Goal: Transaction & Acquisition: Purchase product/service

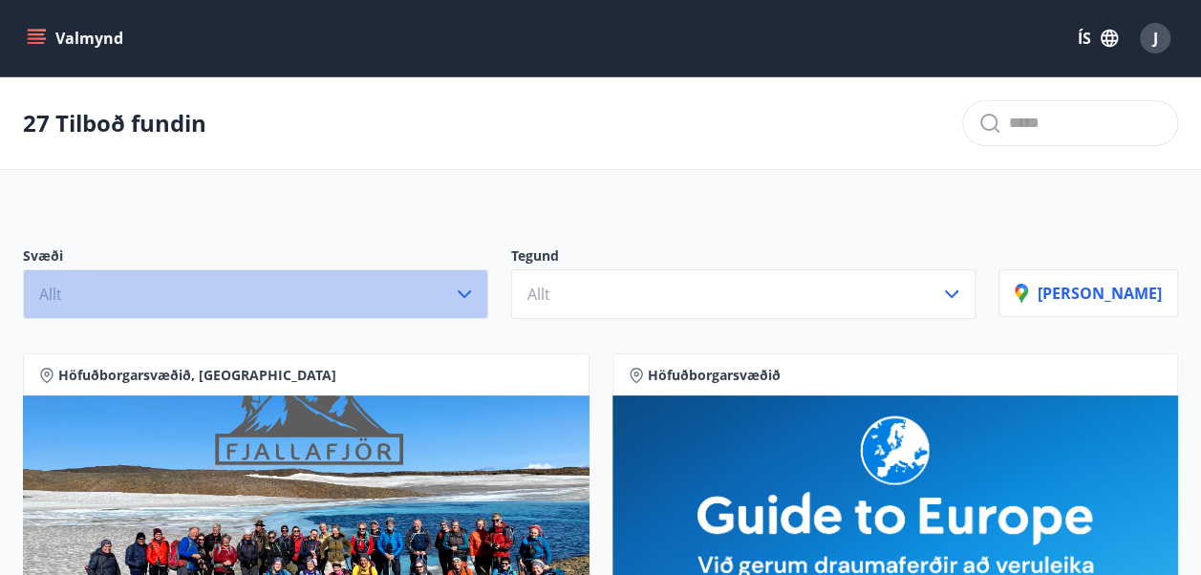
click at [476, 297] on icon "button" at bounding box center [464, 294] width 23 height 23
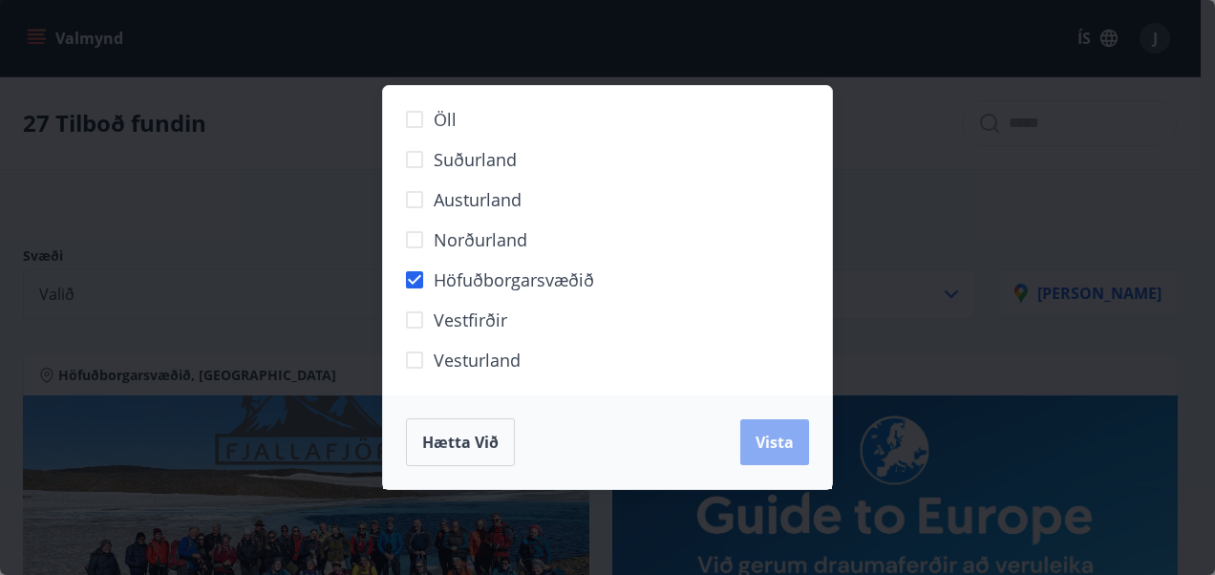
click at [778, 447] on span "Vista" at bounding box center [775, 442] width 38 height 21
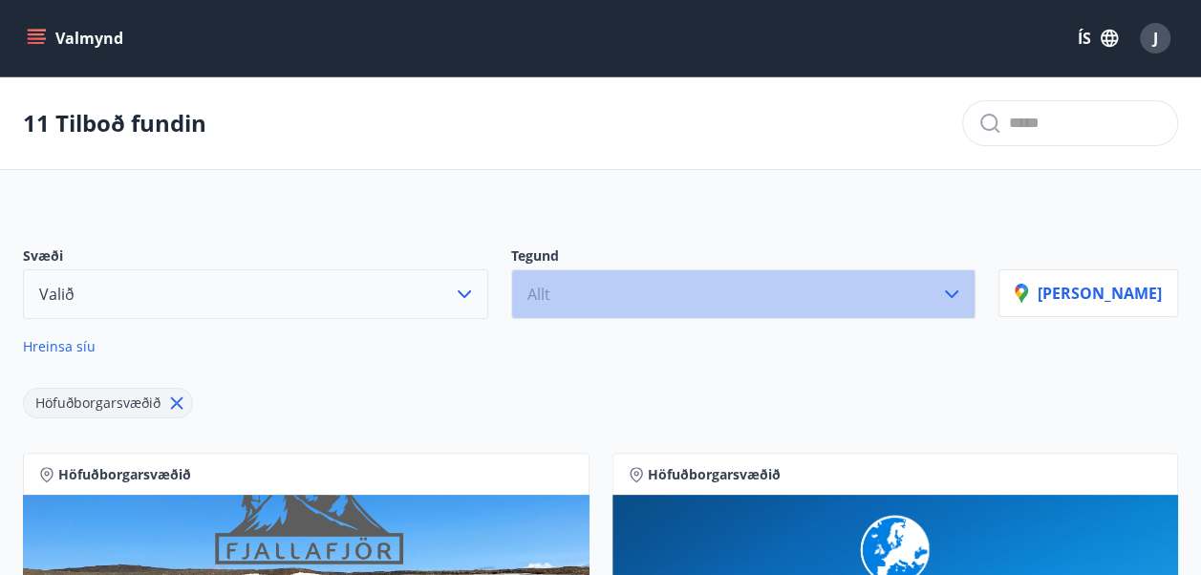
click at [958, 290] on icon "button" at bounding box center [951, 294] width 13 height 8
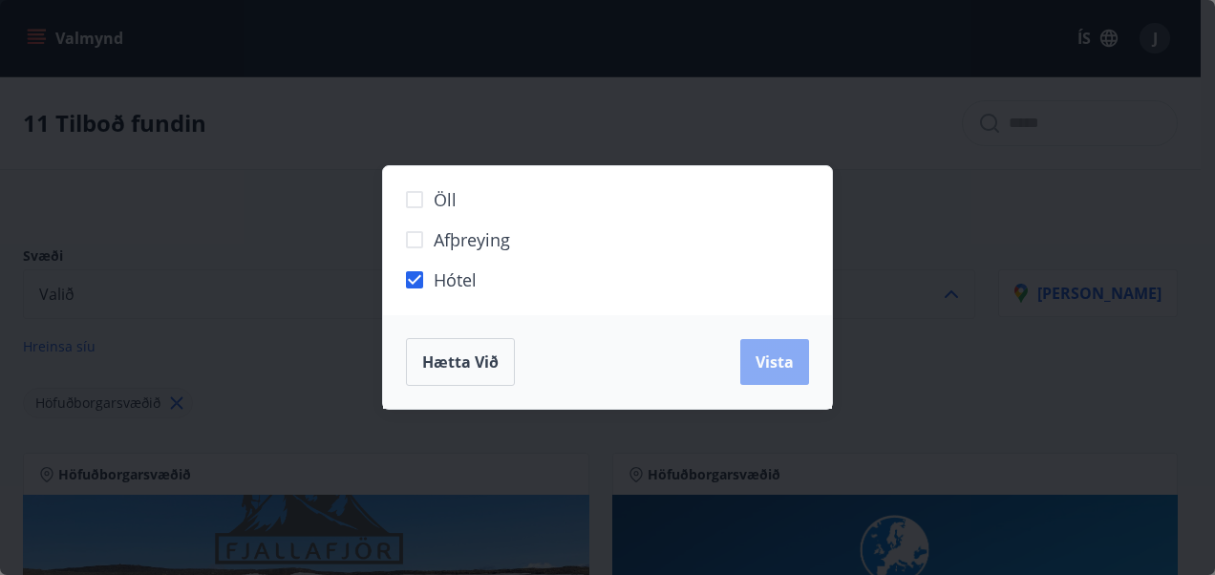
click at [774, 368] on span "Vista" at bounding box center [775, 362] width 38 height 21
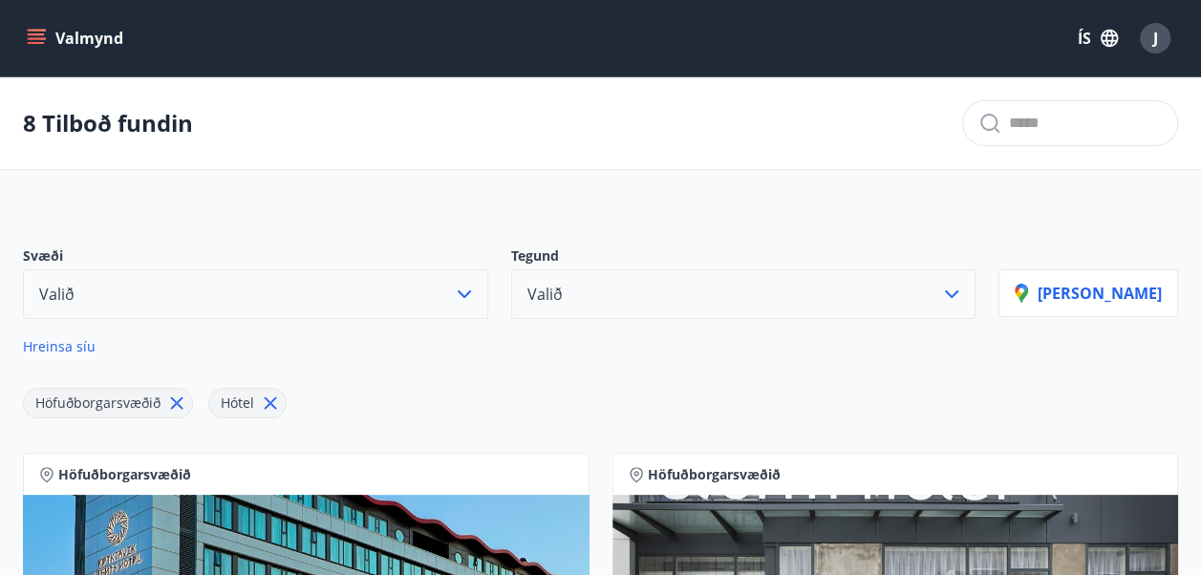
click at [56, 347] on span "Hreinsa síu" at bounding box center [59, 346] width 73 height 18
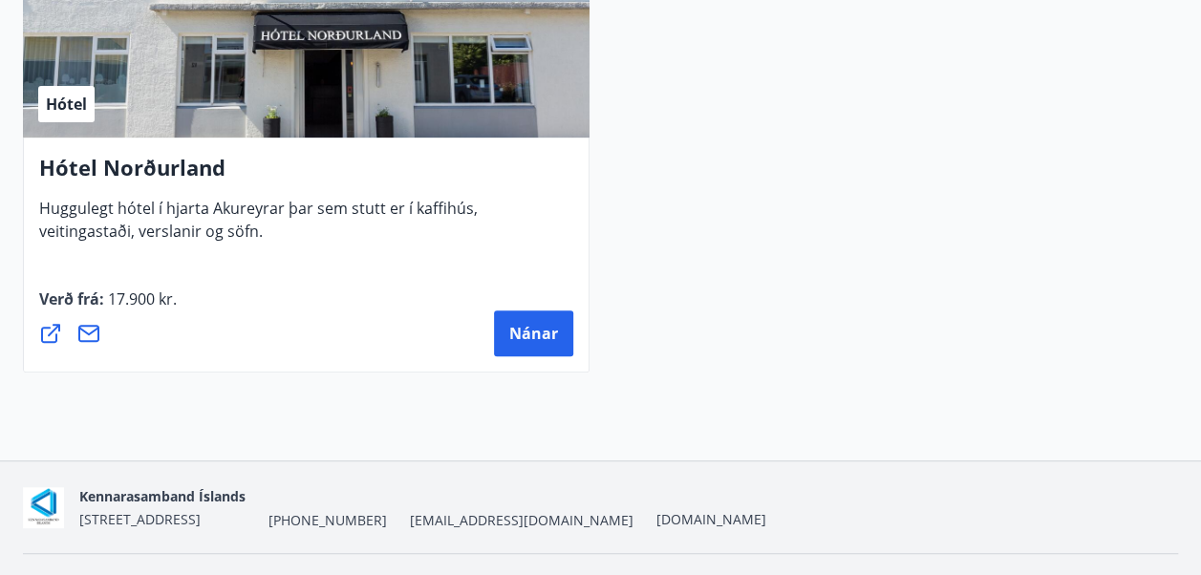
scroll to position [7574, 0]
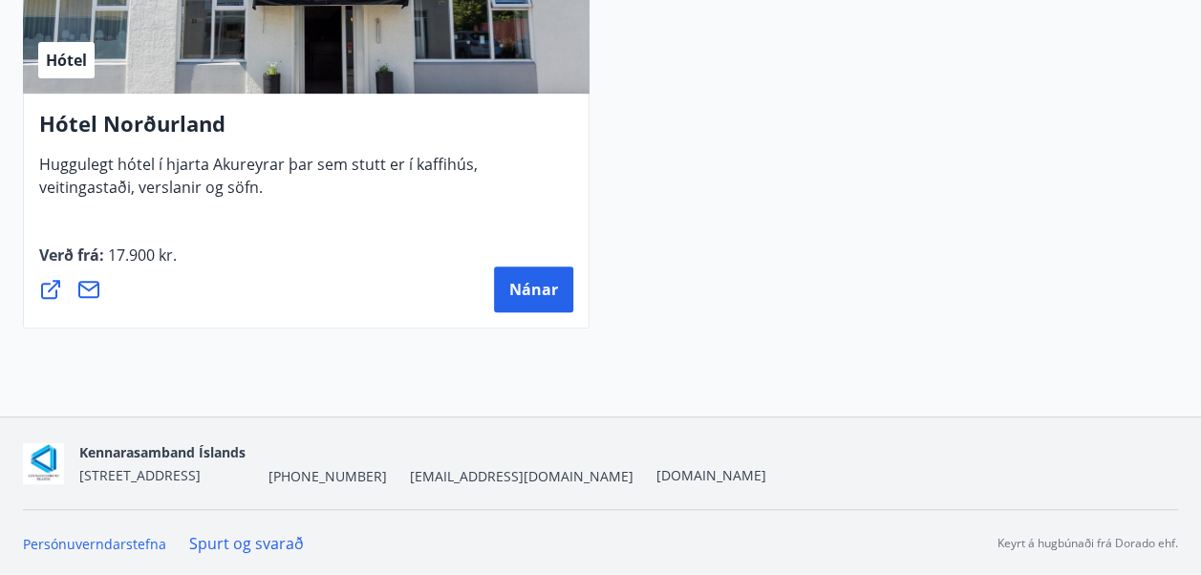
click at [283, 543] on link "Spurt og svarað" at bounding box center [246, 543] width 115 height 21
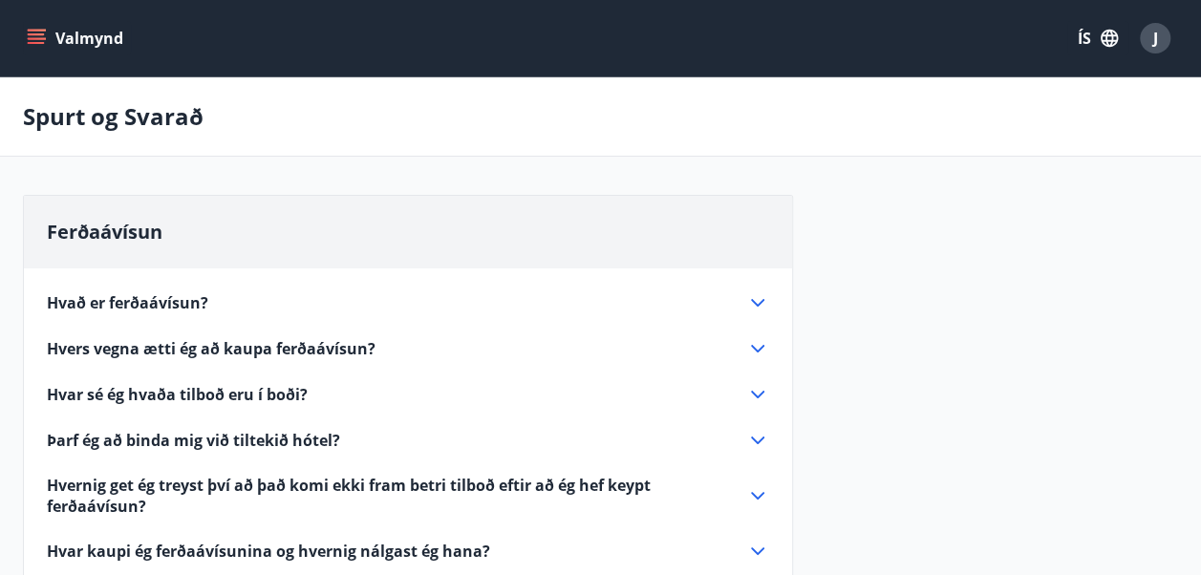
click at [759, 351] on icon at bounding box center [757, 348] width 23 height 23
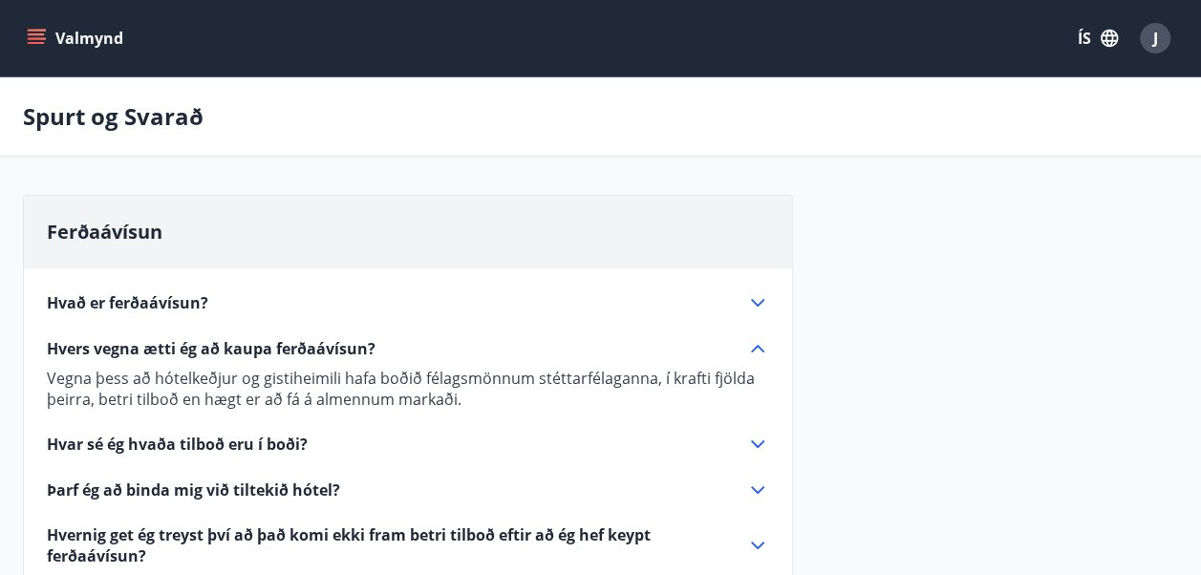
click at [759, 351] on icon at bounding box center [757, 348] width 23 height 23
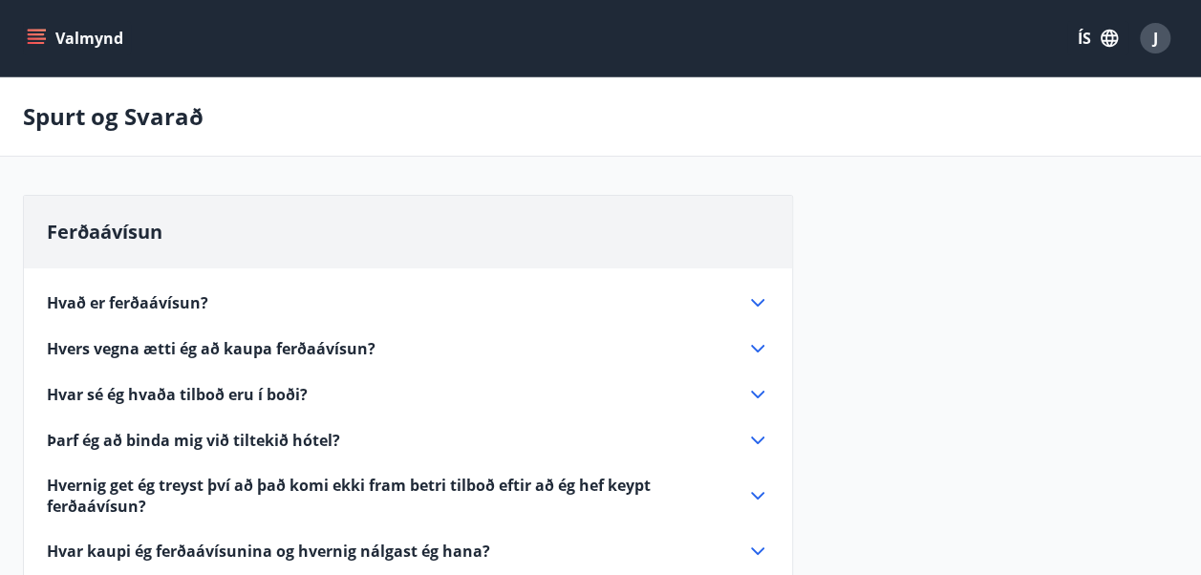
click at [761, 443] on icon at bounding box center [757, 440] width 23 height 23
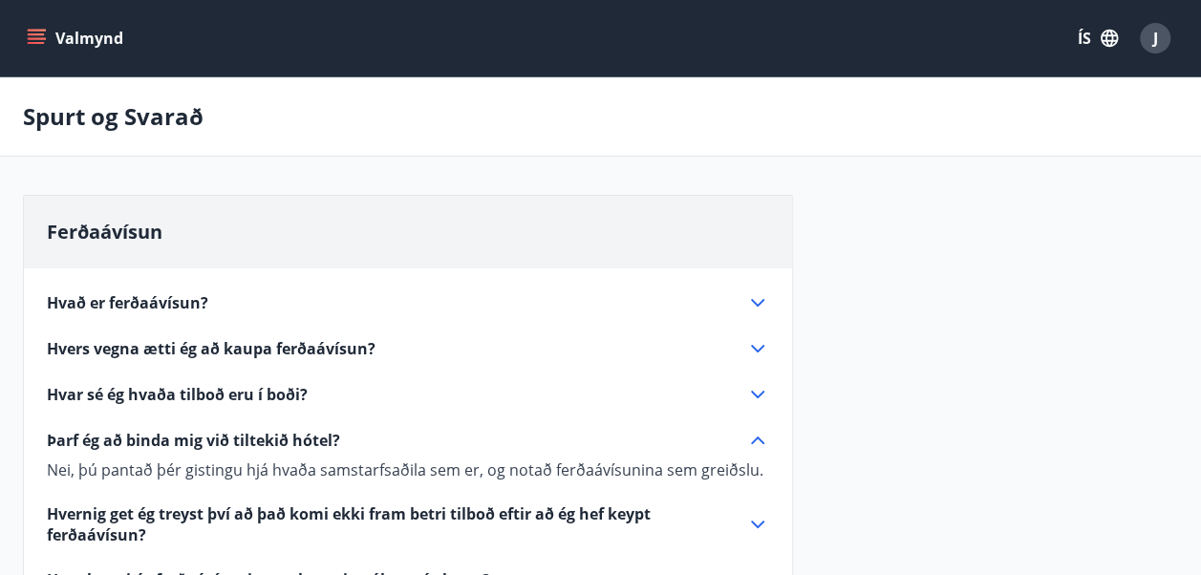
click at [761, 443] on icon at bounding box center [757, 440] width 23 height 23
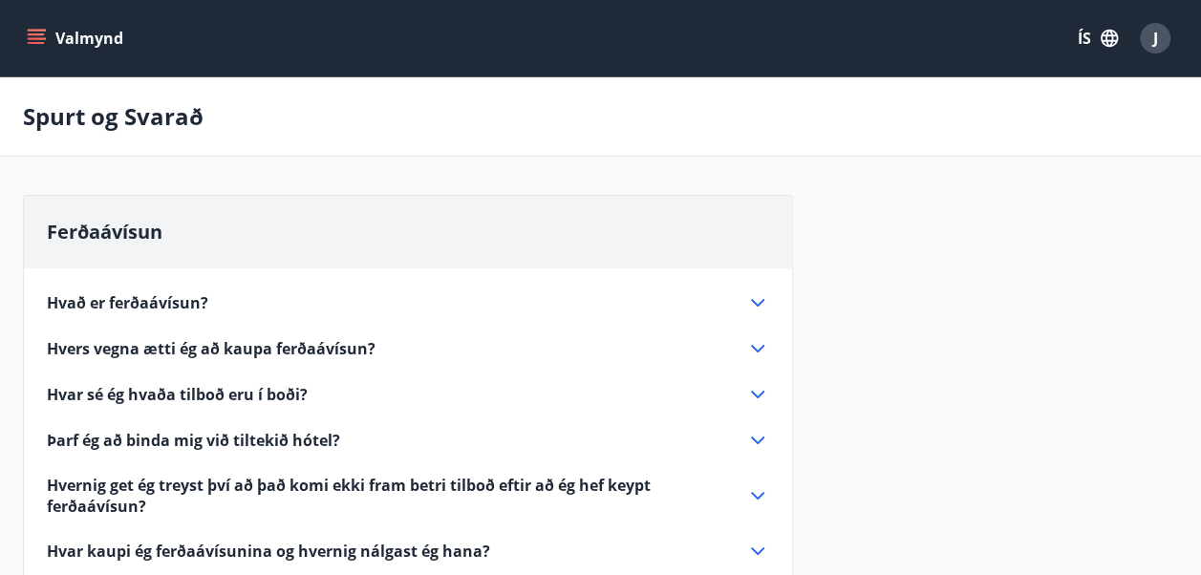
click at [762, 495] on icon at bounding box center [757, 496] width 13 height 8
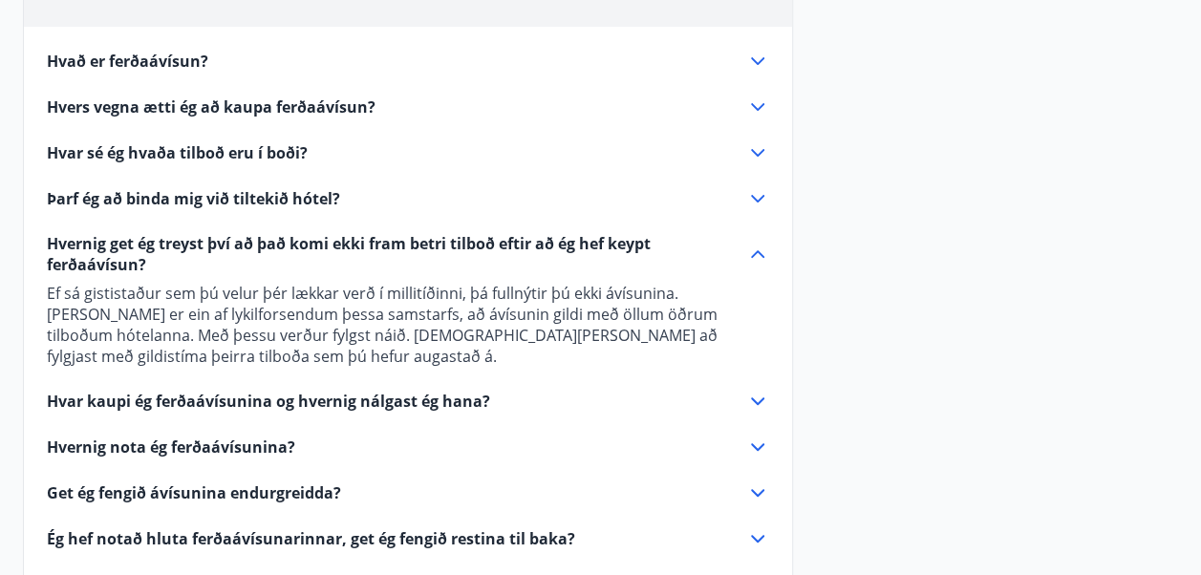
scroll to position [280, 0]
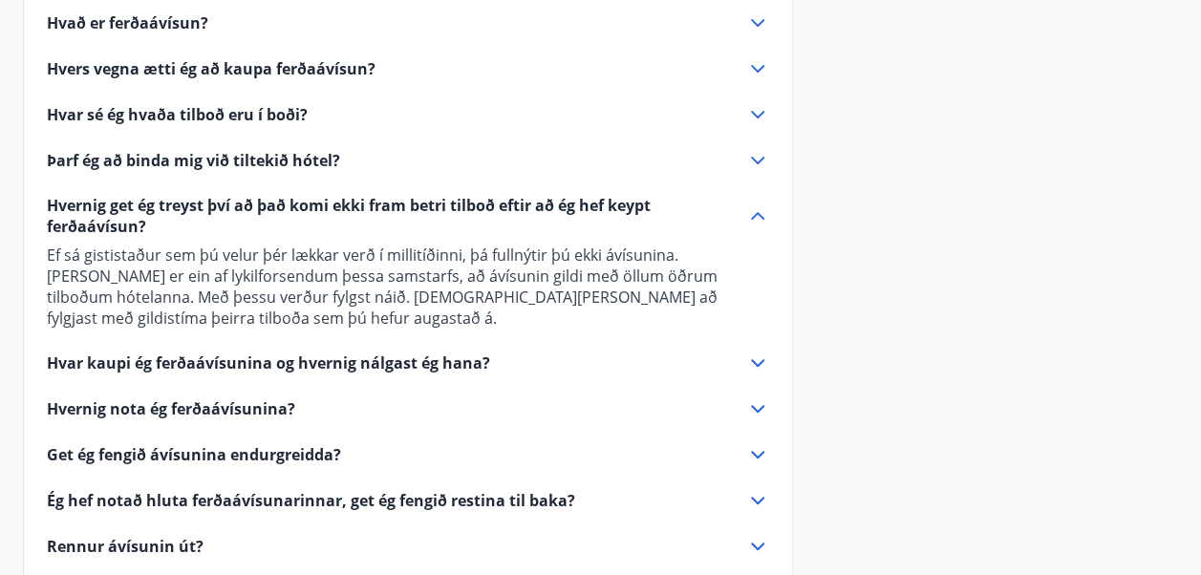
click at [758, 213] on icon at bounding box center [757, 215] width 23 height 23
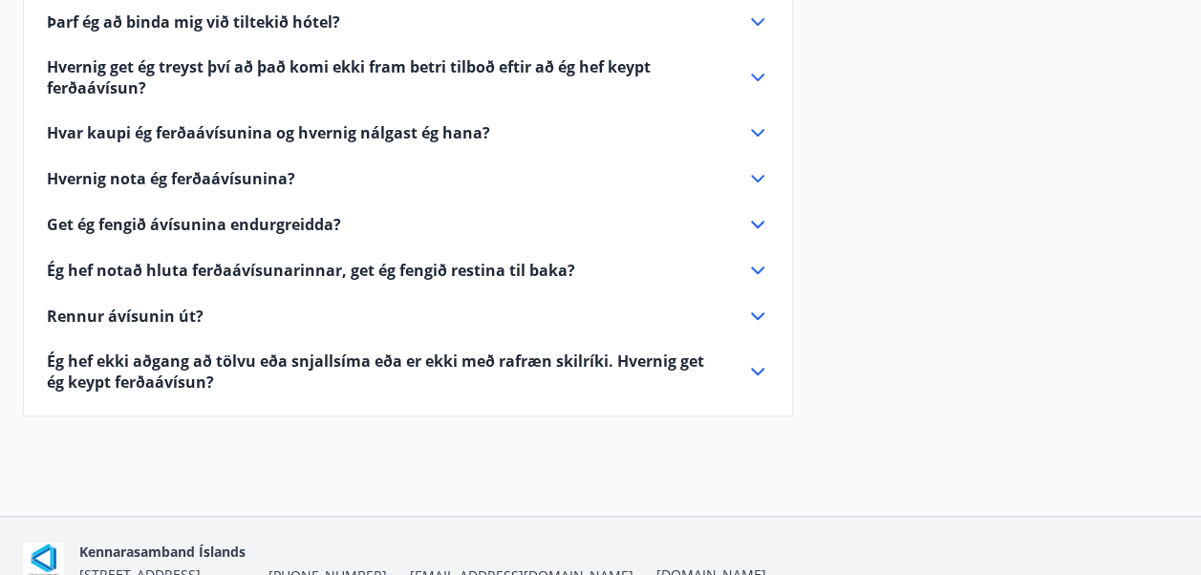
scroll to position [407, 0]
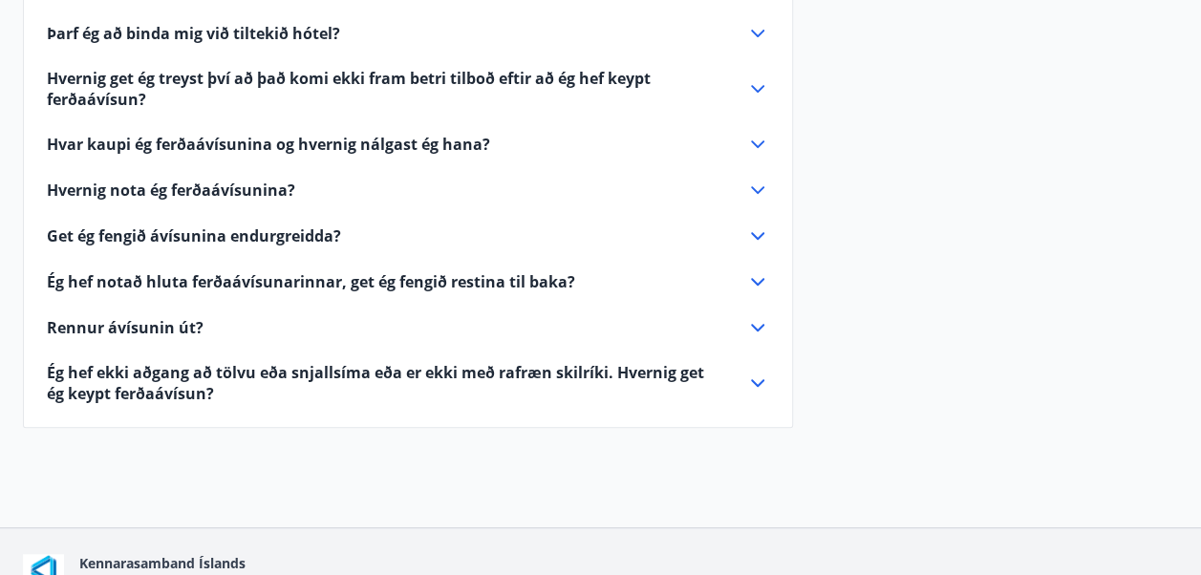
click at [761, 139] on icon at bounding box center [757, 144] width 23 height 23
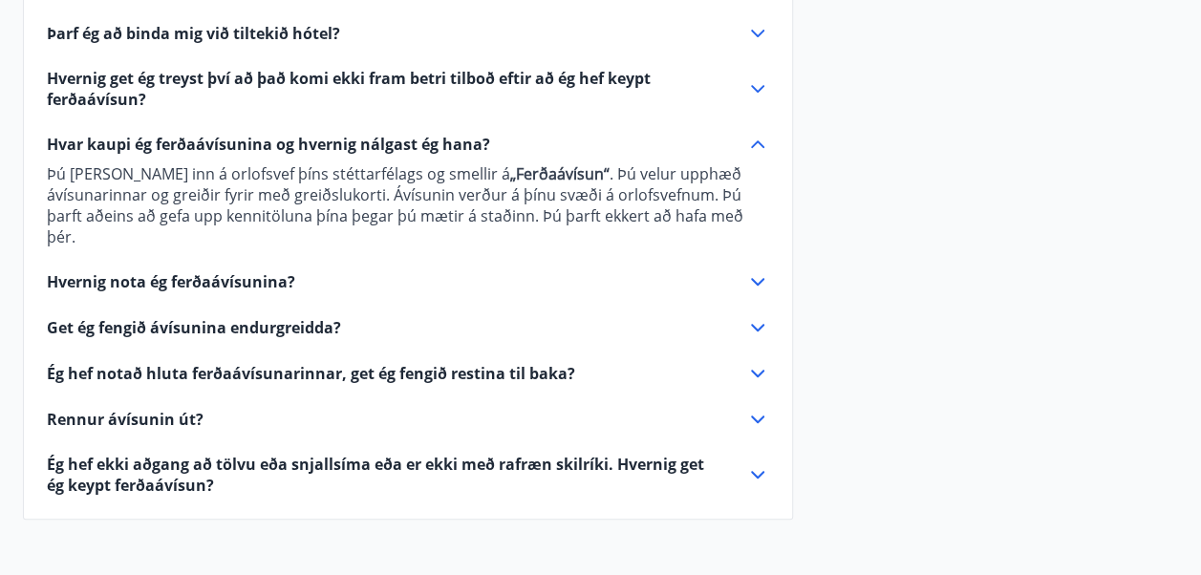
click at [761, 139] on icon at bounding box center [757, 144] width 23 height 23
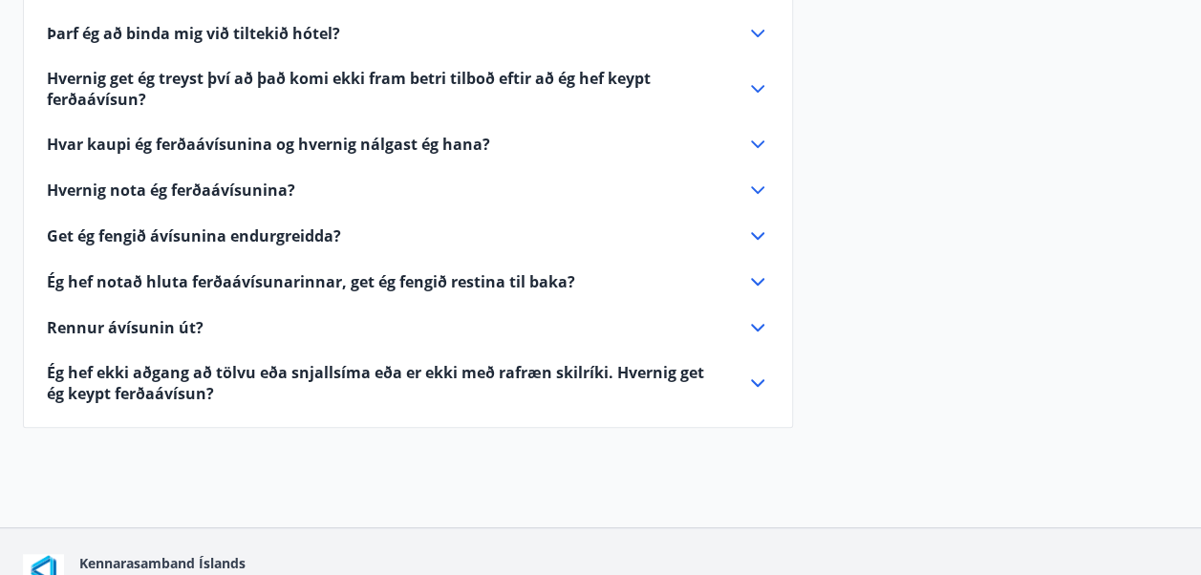
click at [760, 186] on icon at bounding box center [757, 190] width 23 height 23
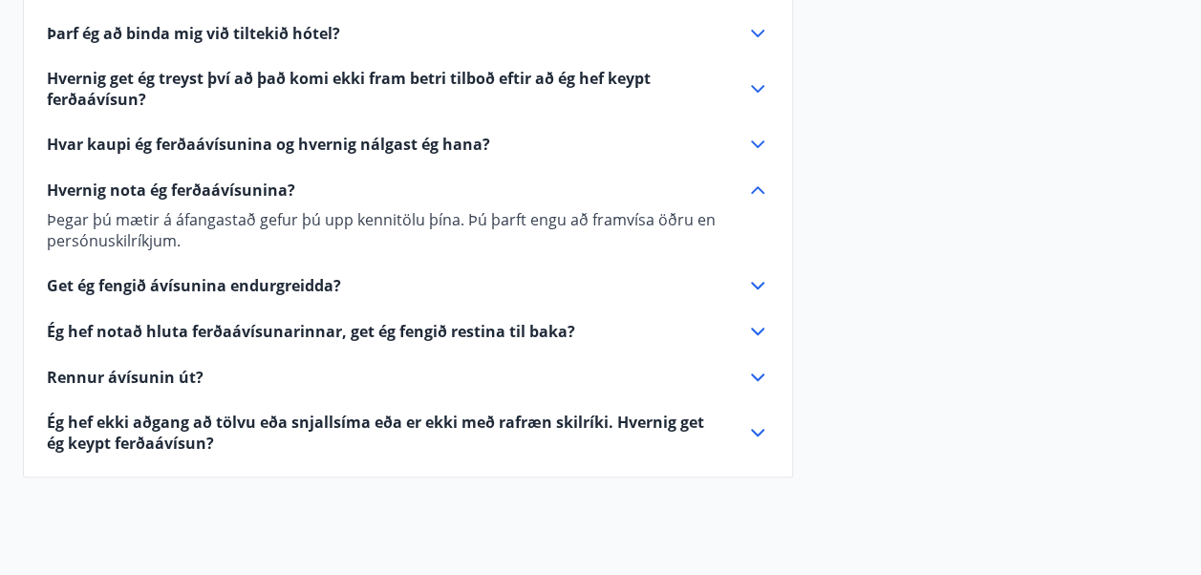
click at [760, 186] on icon at bounding box center [757, 190] width 13 height 8
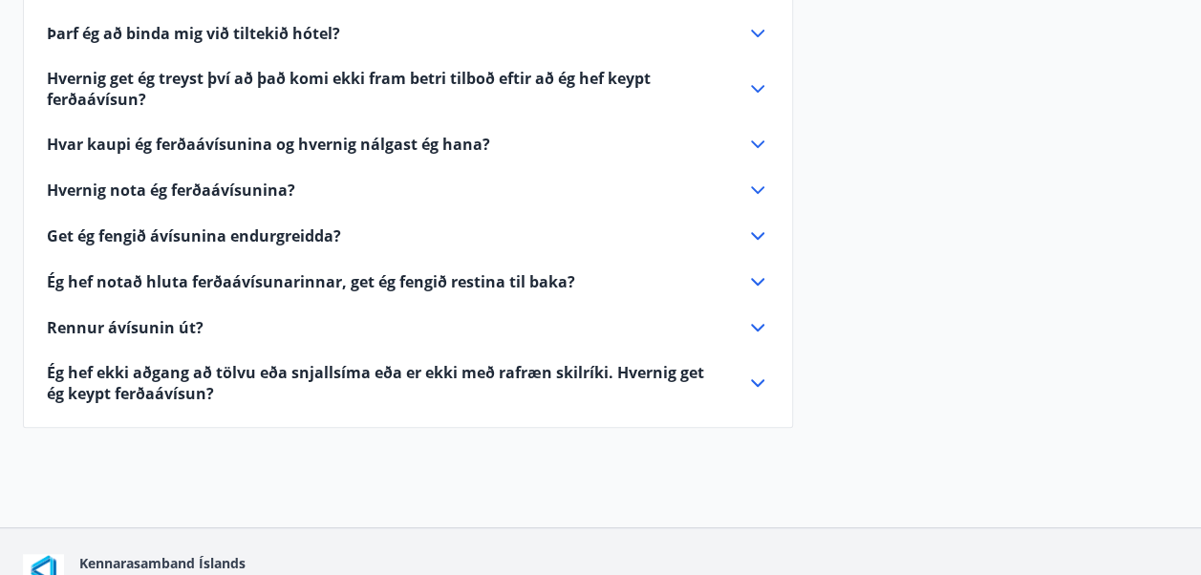
click at [761, 277] on icon at bounding box center [757, 281] width 23 height 23
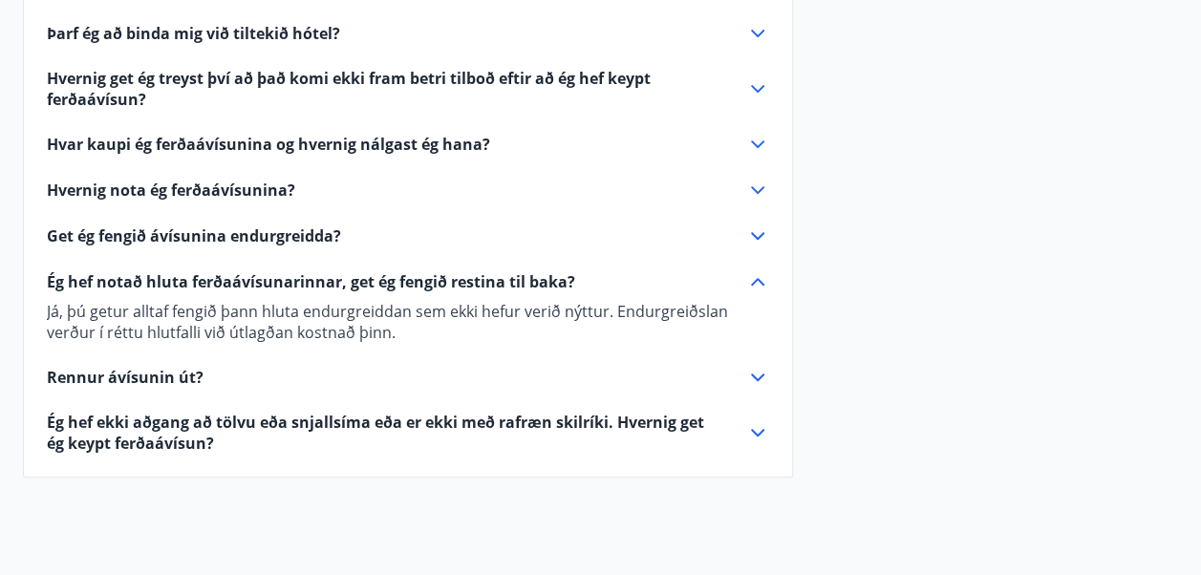
click at [761, 277] on icon at bounding box center [757, 281] width 23 height 23
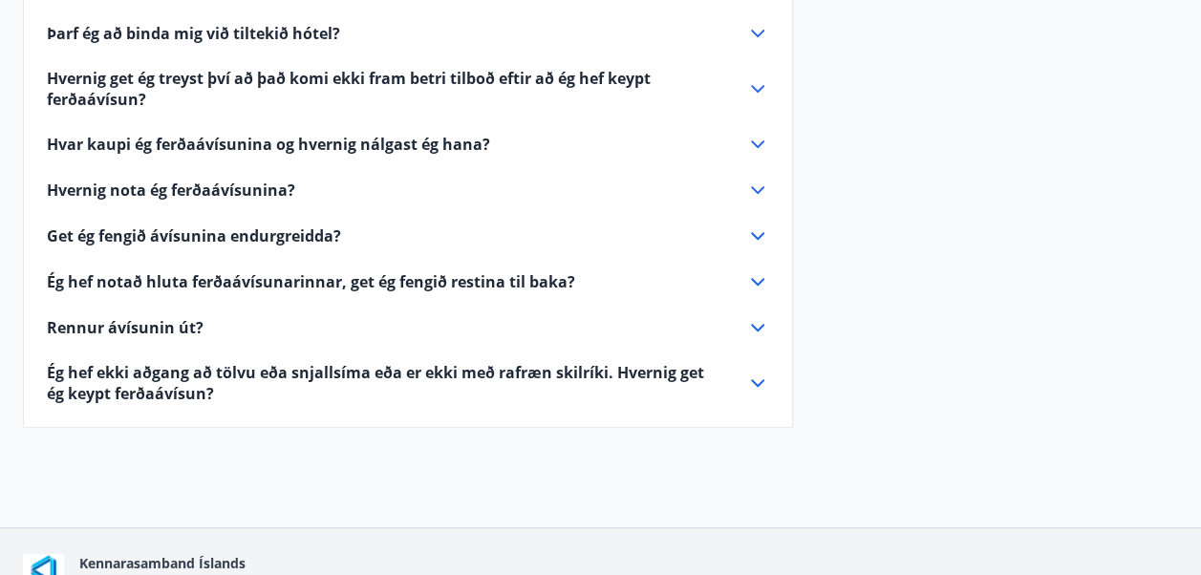
click at [761, 323] on icon at bounding box center [757, 327] width 23 height 23
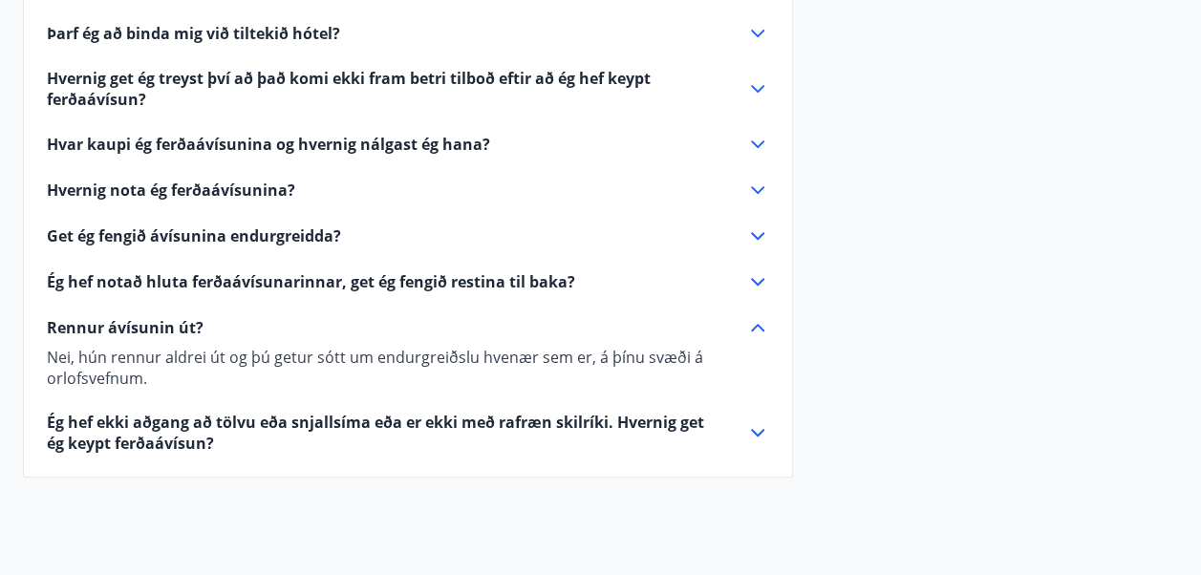
click at [761, 323] on icon at bounding box center [757, 327] width 23 height 23
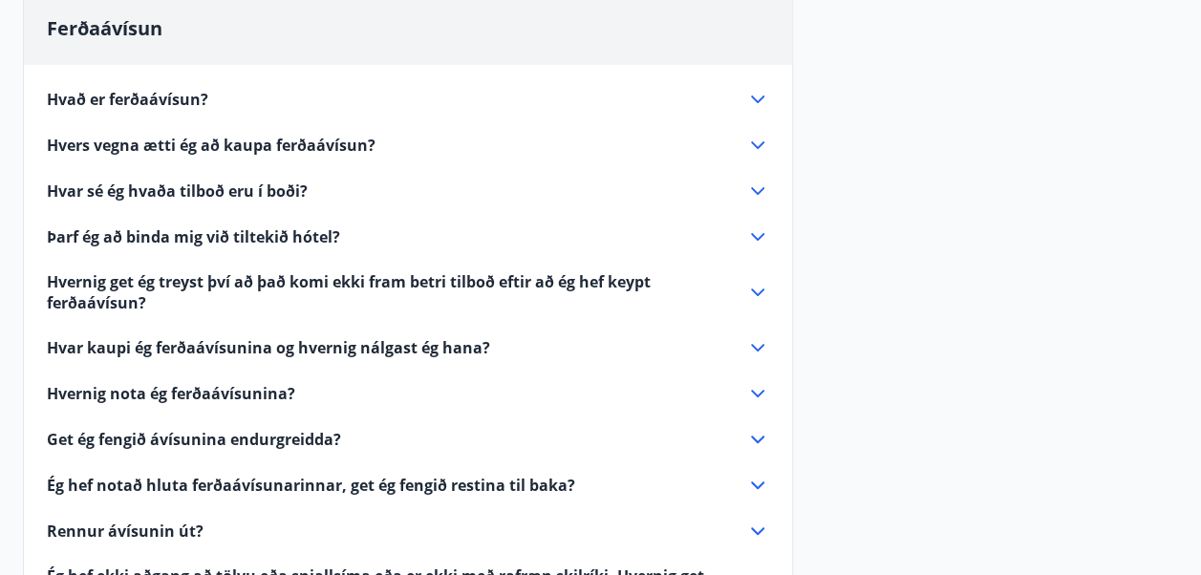
scroll to position [89, 0]
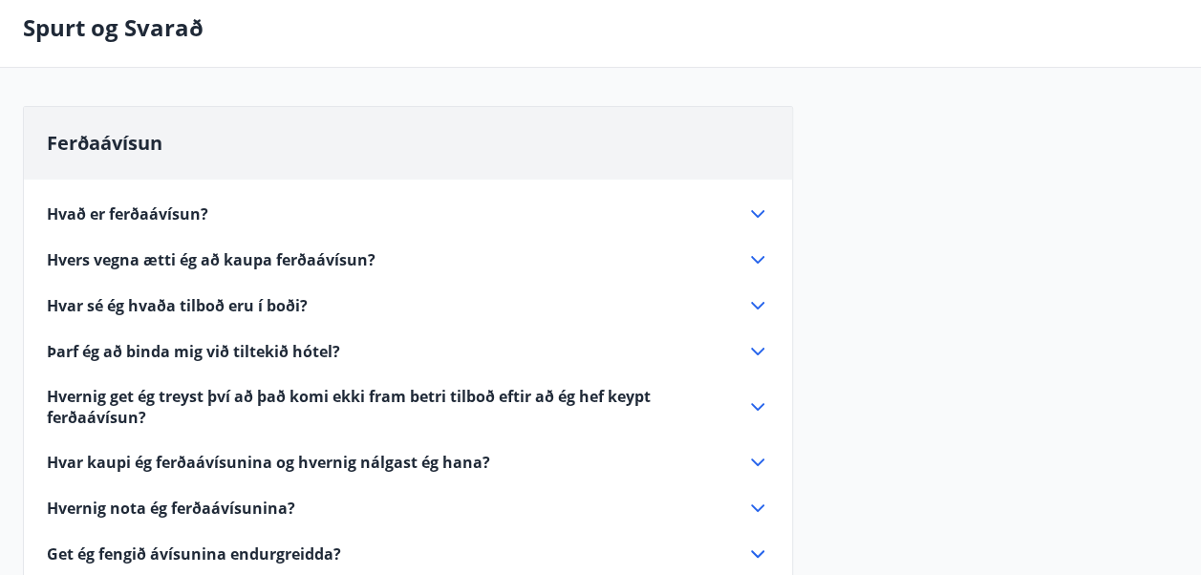
click at [753, 208] on icon at bounding box center [757, 214] width 23 height 23
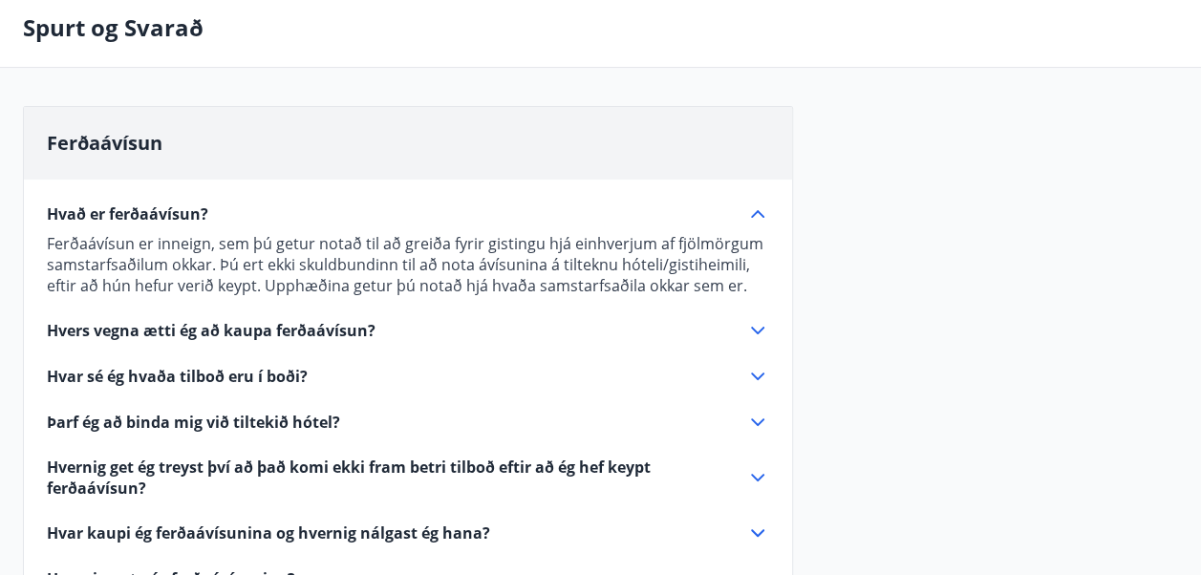
click at [753, 208] on icon at bounding box center [757, 214] width 23 height 23
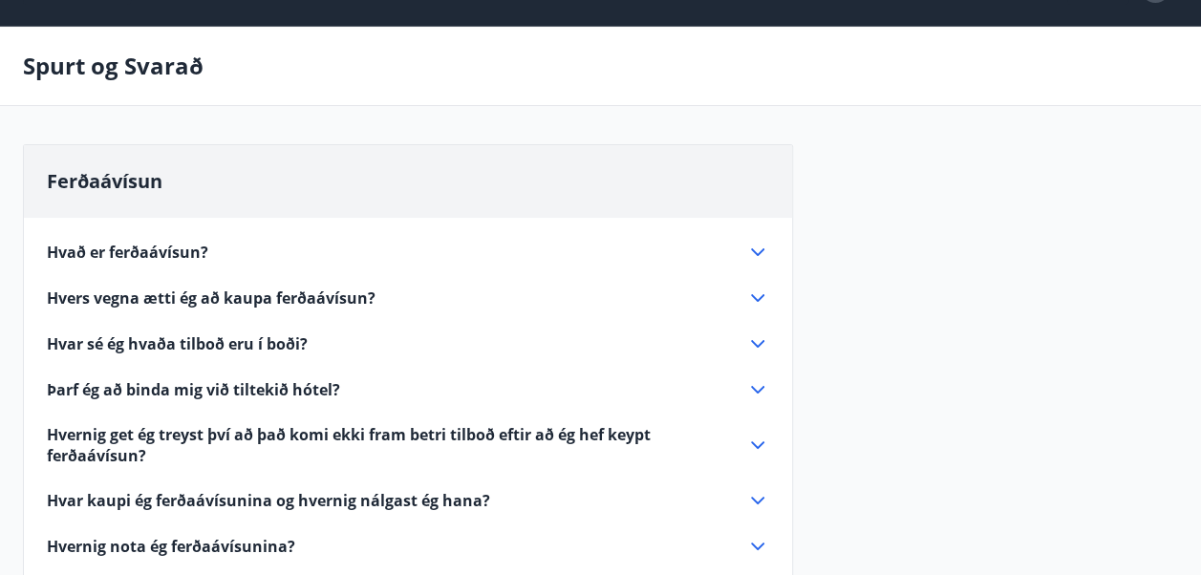
scroll to position [0, 0]
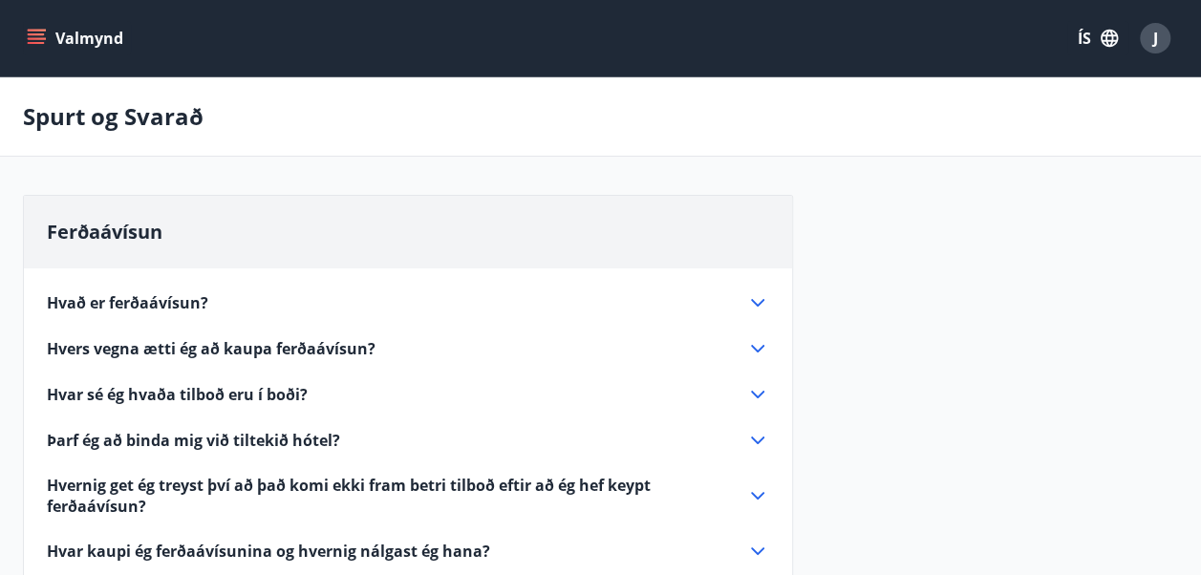
click at [38, 32] on icon "menu" at bounding box center [36, 38] width 19 height 19
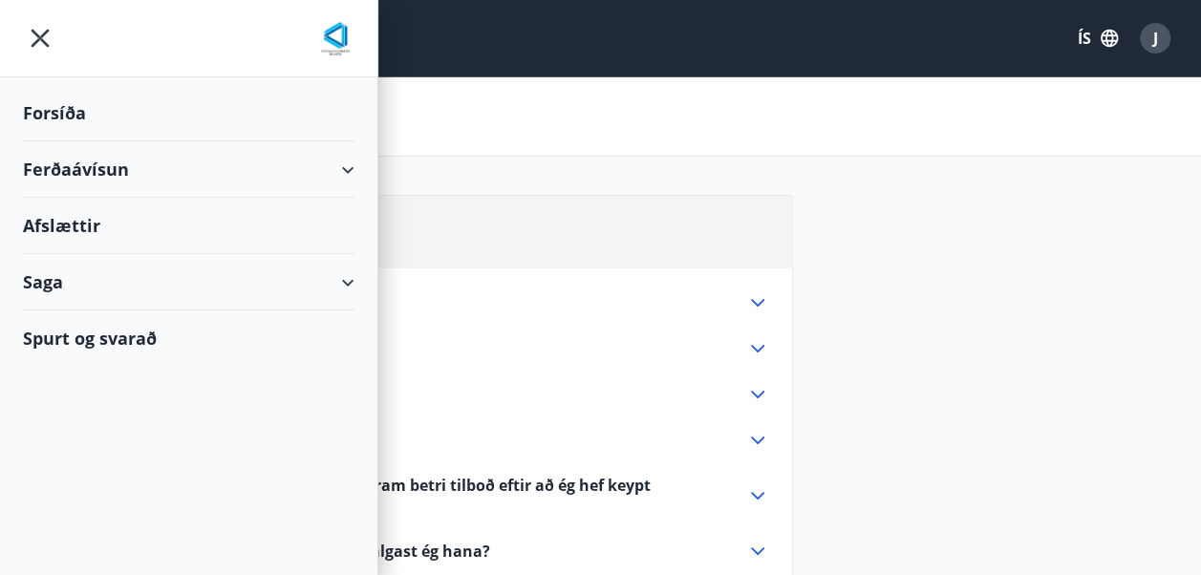
click at [351, 172] on div "Ferðaávísun" at bounding box center [189, 169] width 332 height 56
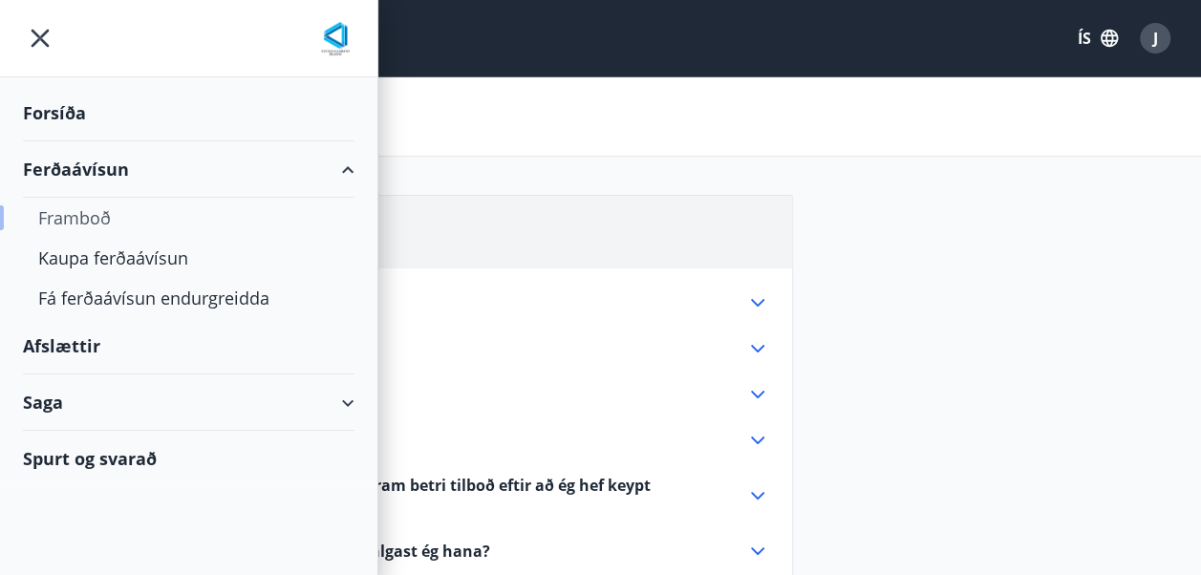
click at [89, 216] on div "Framboð" at bounding box center [188, 218] width 301 height 40
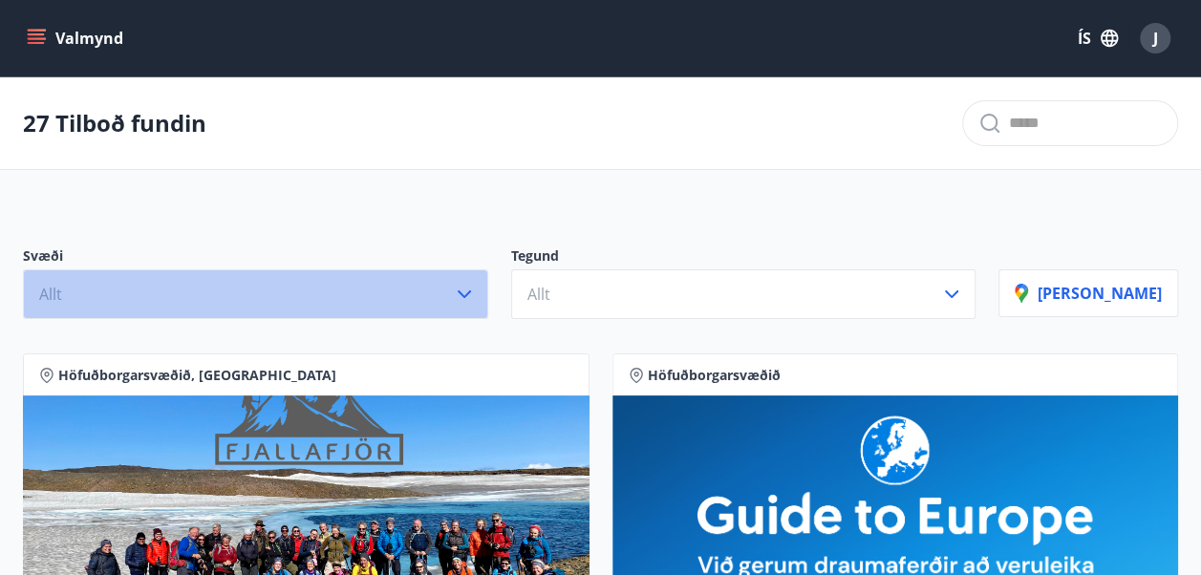
click at [476, 297] on icon "button" at bounding box center [464, 294] width 23 height 23
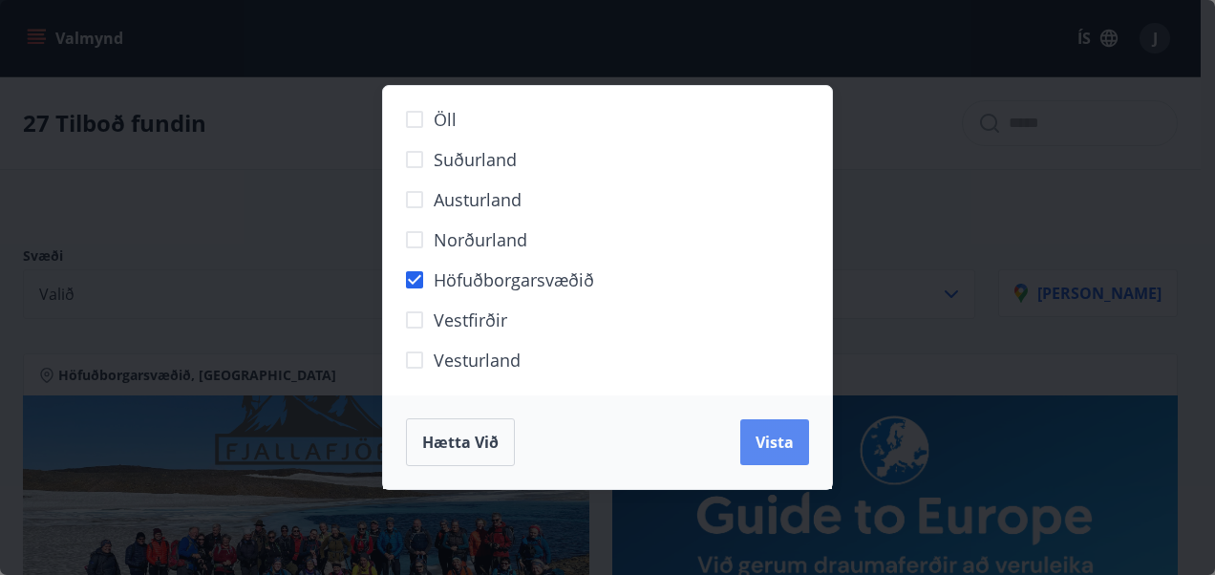
click at [768, 447] on span "Vista" at bounding box center [775, 442] width 38 height 21
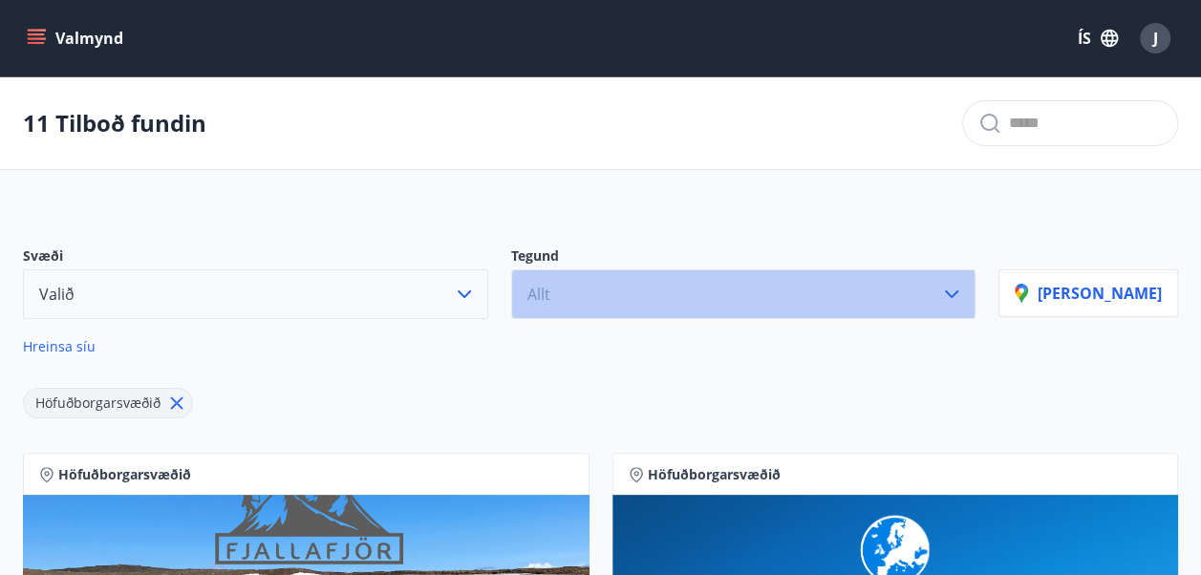
click at [958, 293] on icon "button" at bounding box center [951, 294] width 13 height 8
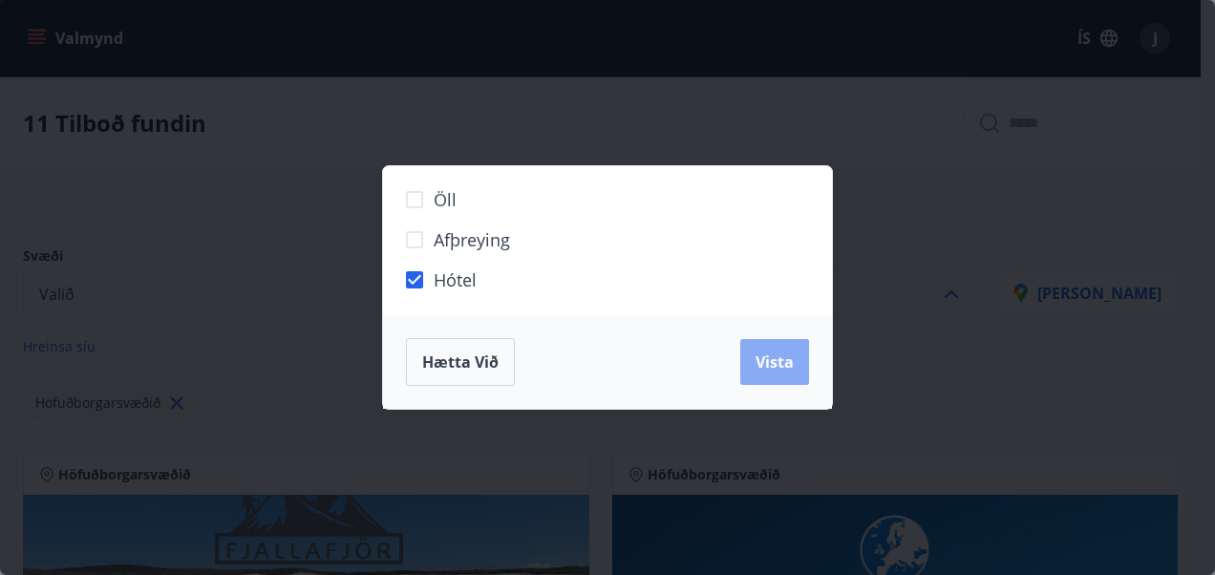
click at [776, 373] on button "Vista" at bounding box center [775, 362] width 69 height 46
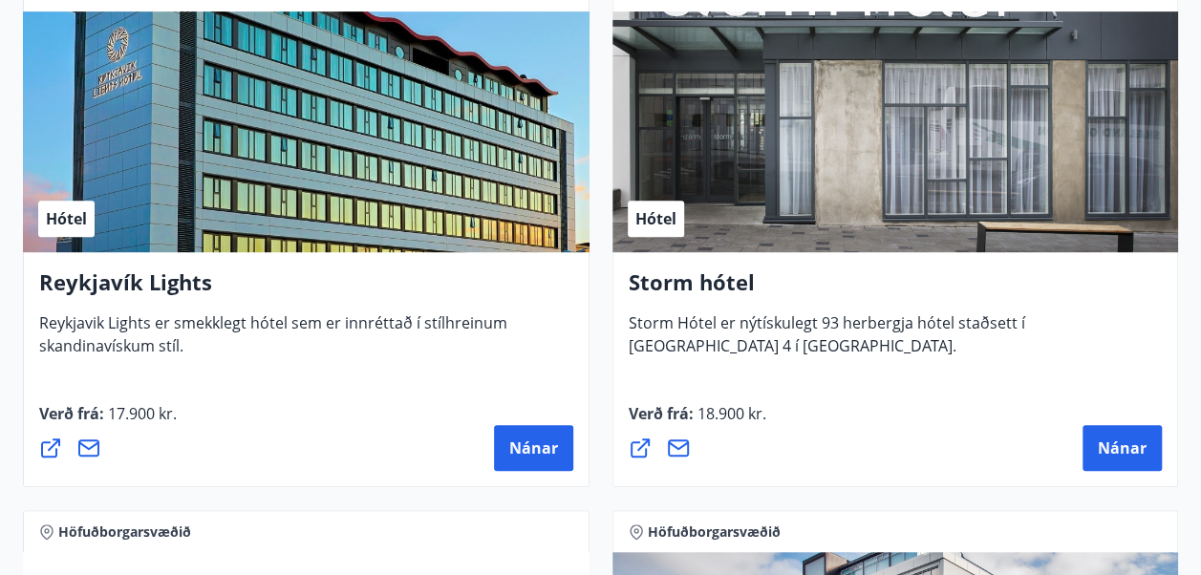
scroll to position [522, 0]
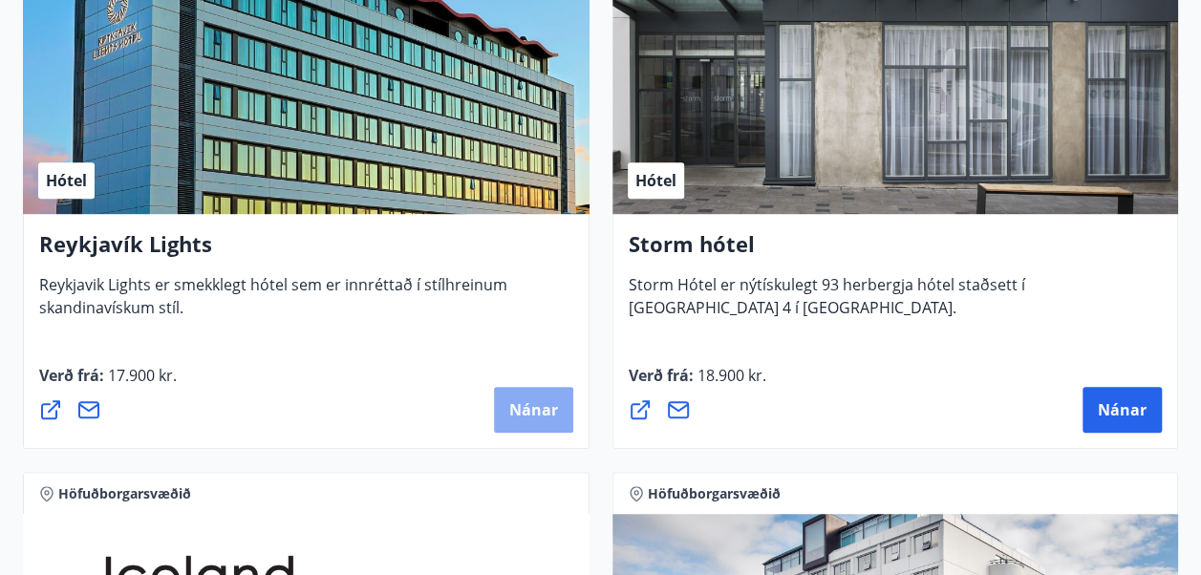
click at [541, 406] on span "Nánar" at bounding box center [533, 409] width 49 height 21
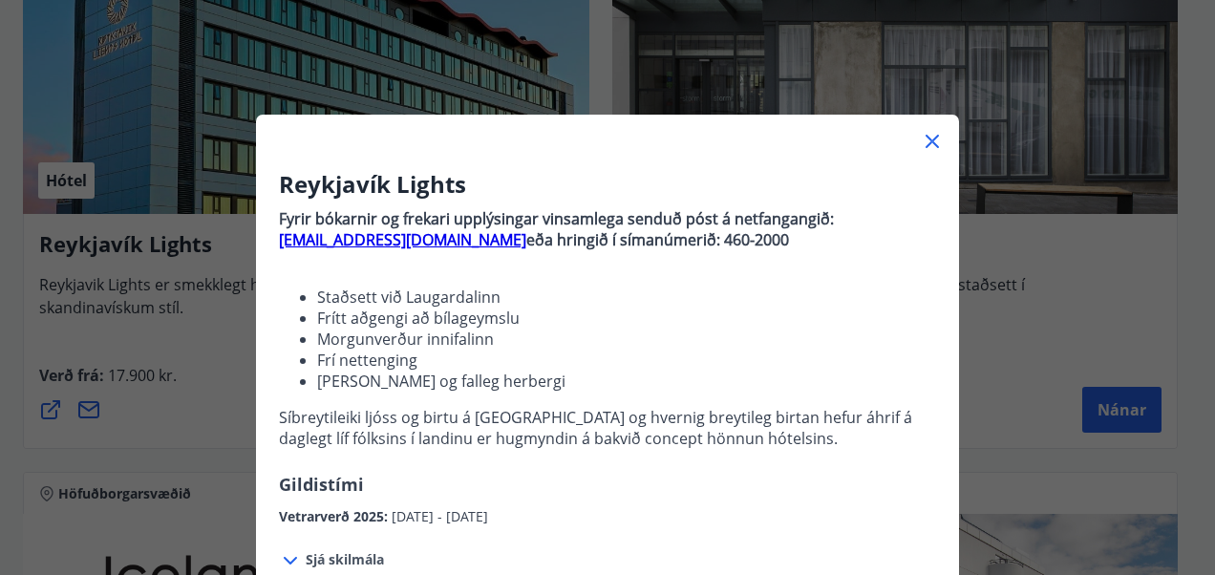
click at [921, 150] on icon at bounding box center [932, 141] width 23 height 23
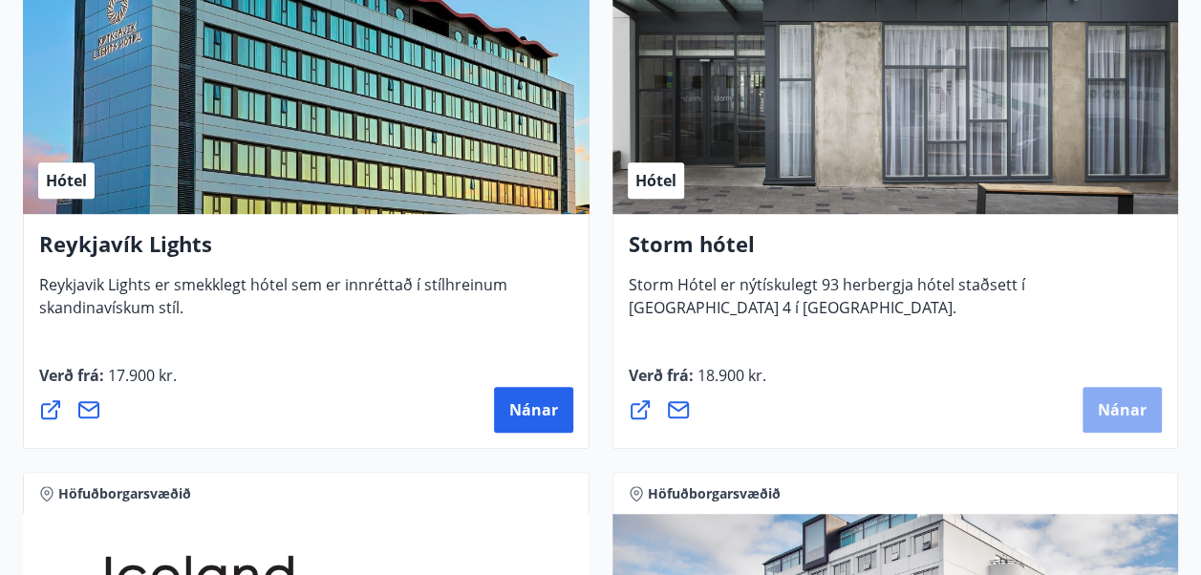
click at [1122, 401] on span "Nánar" at bounding box center [1122, 409] width 49 height 21
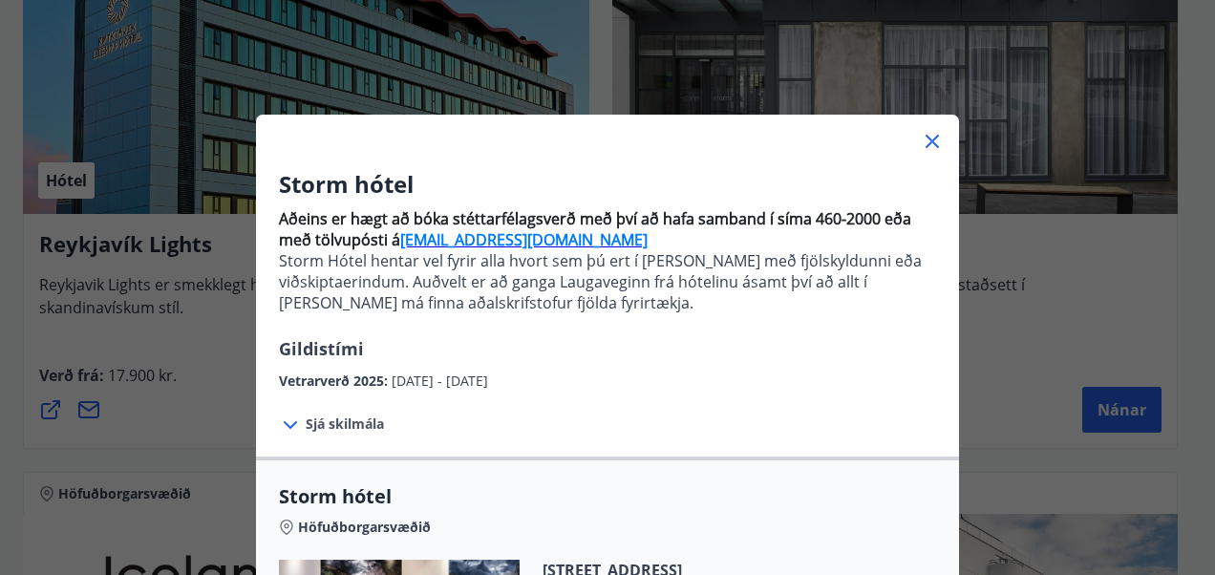
click at [927, 143] on icon at bounding box center [932, 141] width 13 height 13
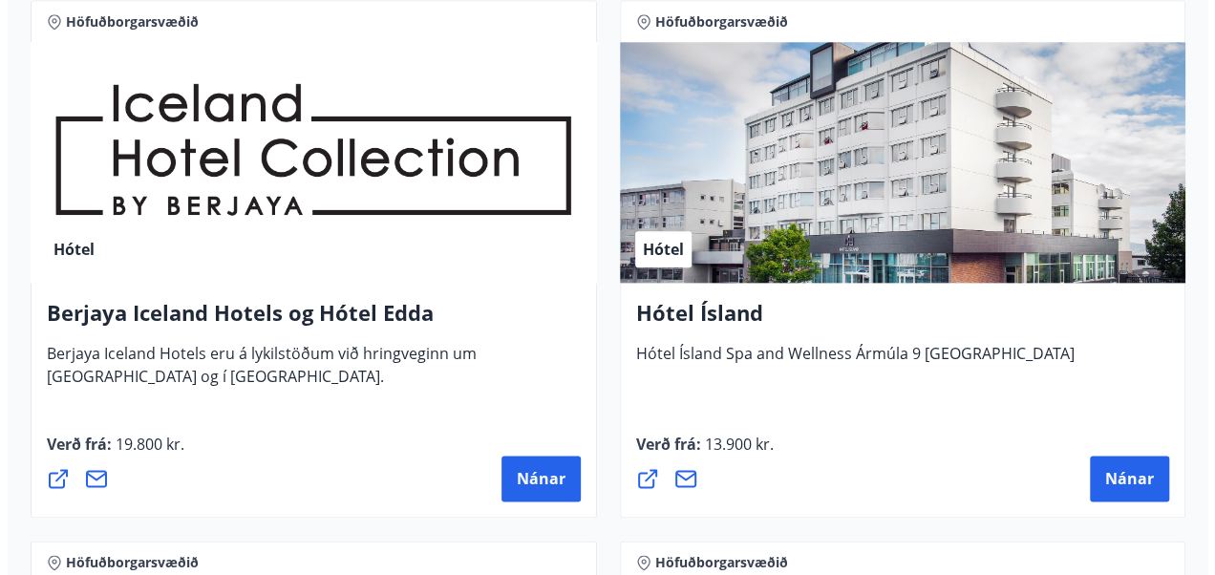
scroll to position [1032, 0]
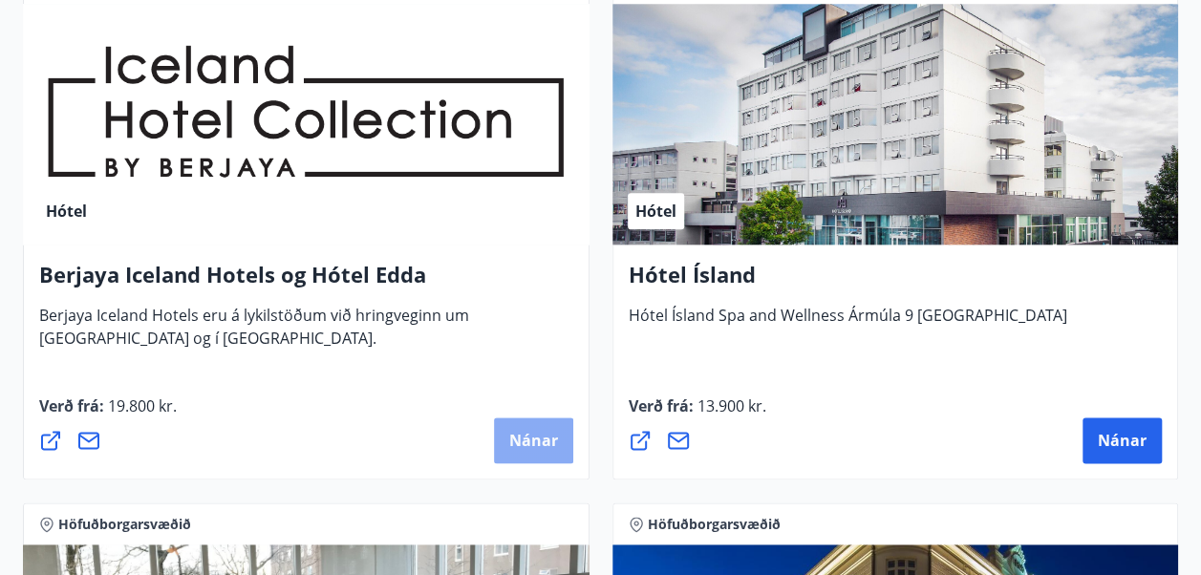
click at [520, 432] on span "Nánar" at bounding box center [533, 440] width 49 height 21
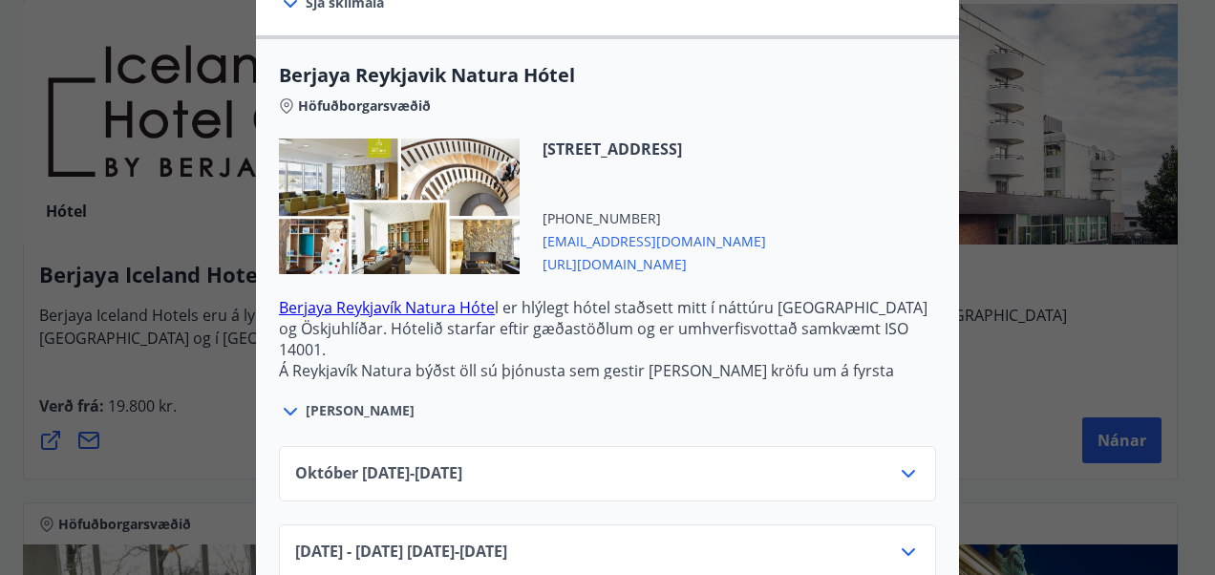
scroll to position [493, 0]
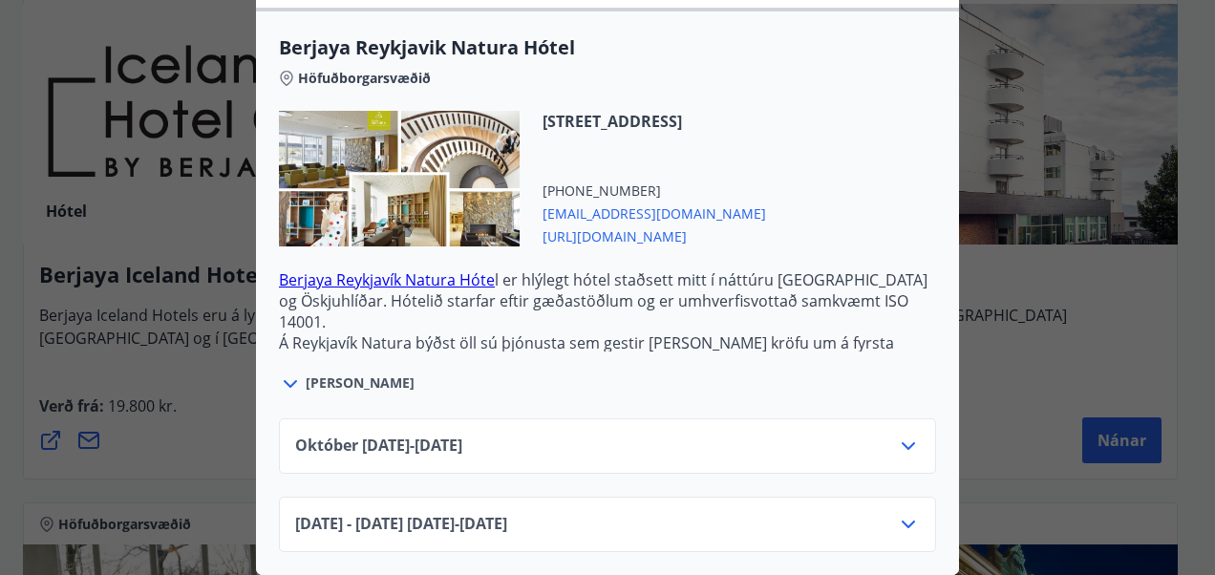
click at [287, 380] on icon at bounding box center [290, 384] width 13 height 8
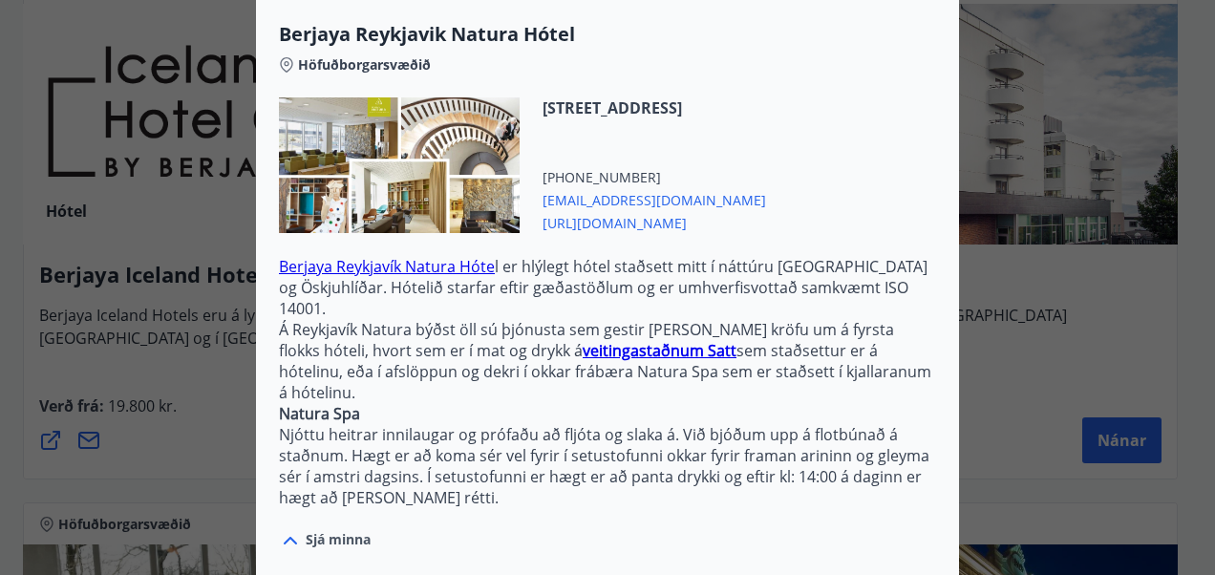
click at [279, 529] on icon at bounding box center [290, 540] width 23 height 23
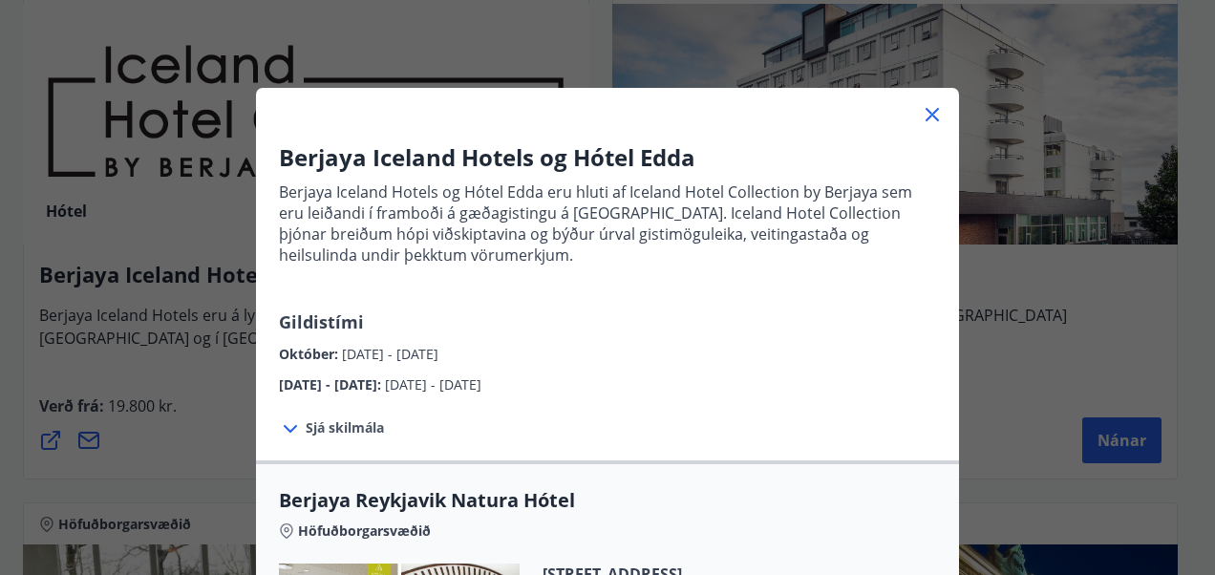
scroll to position [27, 0]
click at [921, 115] on icon at bounding box center [932, 114] width 23 height 23
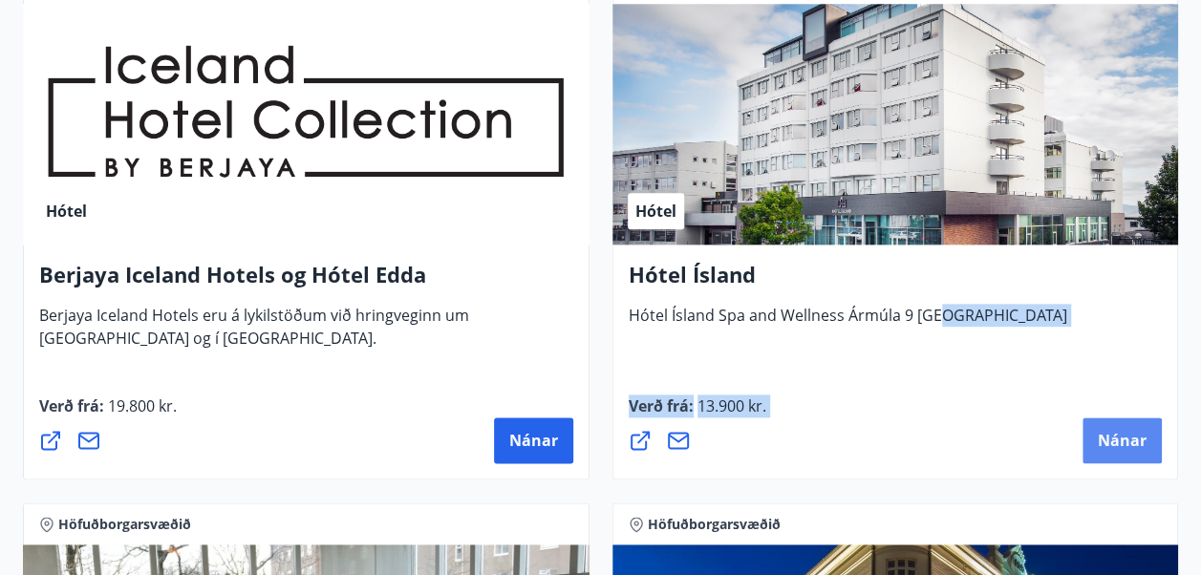
drag, startPoint x: 938, startPoint y: 335, endPoint x: 1118, endPoint y: 438, distance: 206.7
click at [1118, 438] on div "Hótel Ísland Hótel Ísland Spa and Wellness Ármúla 9 [GEOGRAPHIC_DATA] Verð frá …" at bounding box center [895, 362] width 567 height 235
click at [1118, 438] on span "Nánar" at bounding box center [1122, 440] width 49 height 21
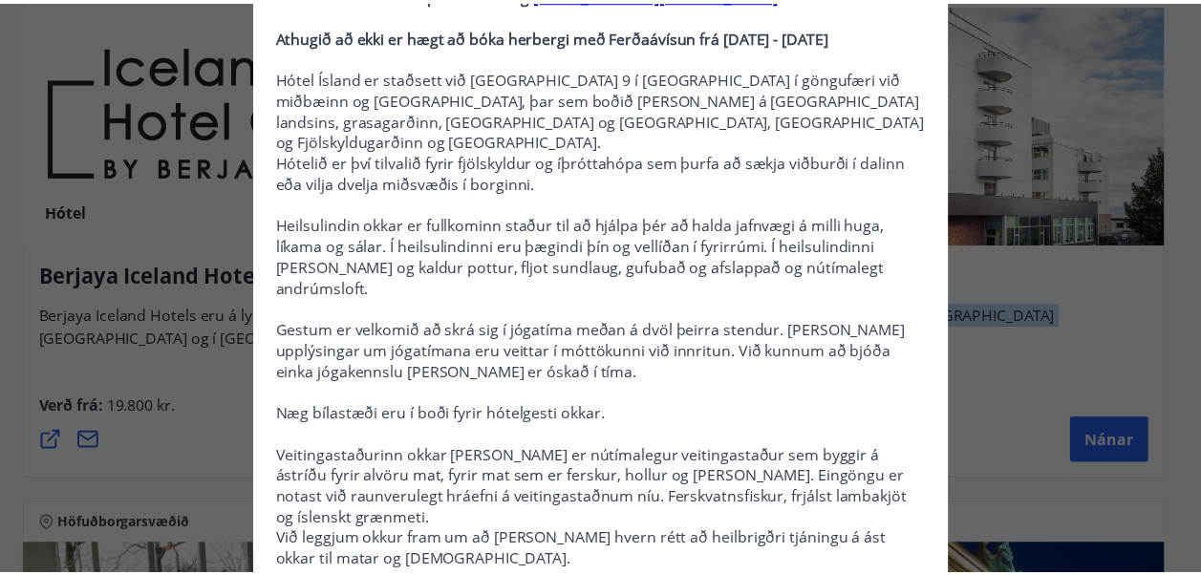
scroll to position [0, 0]
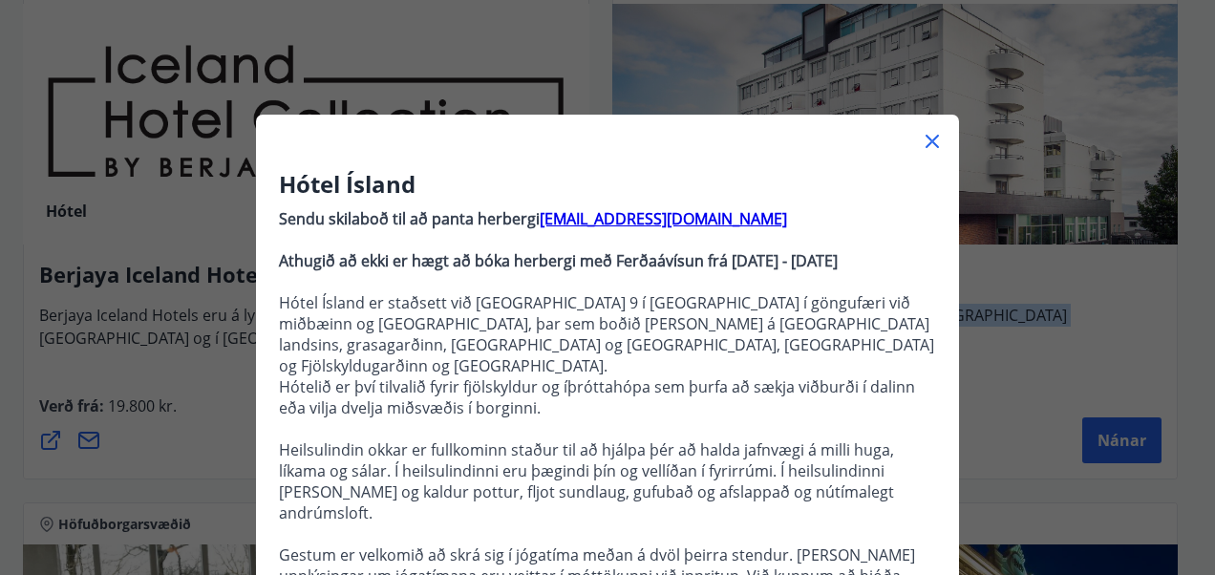
click at [921, 140] on icon at bounding box center [932, 141] width 23 height 23
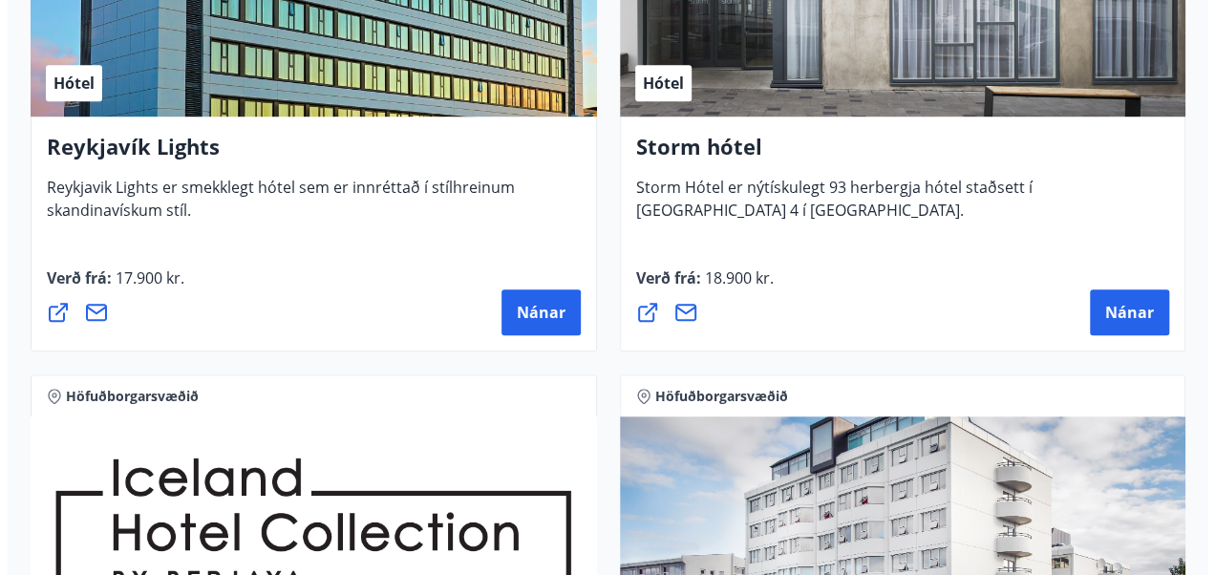
scroll to position [608, 0]
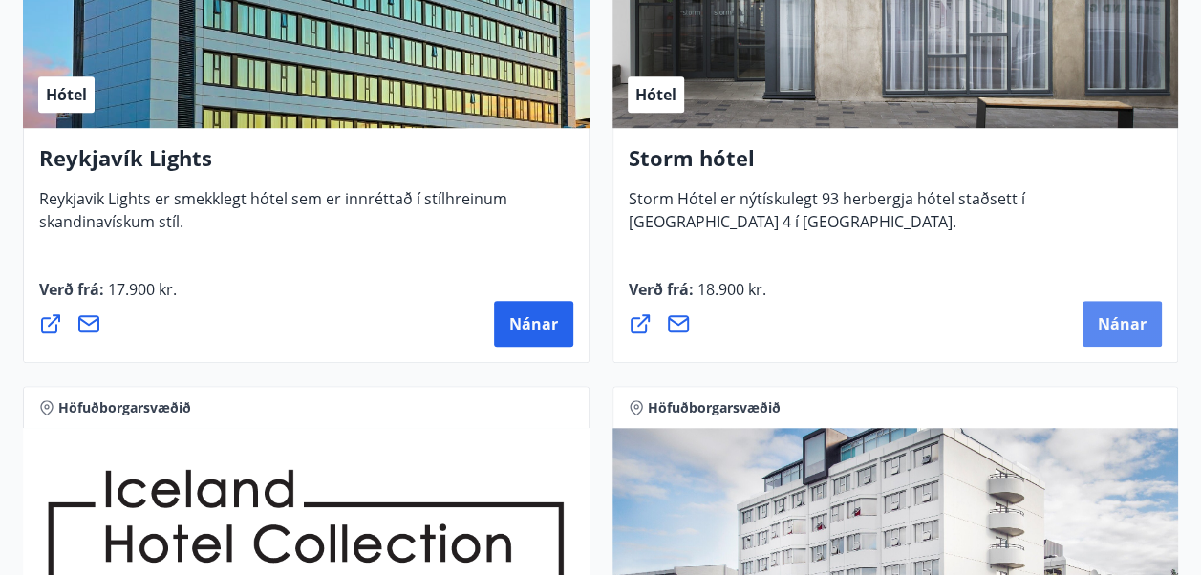
click at [1115, 318] on span "Nánar" at bounding box center [1122, 323] width 49 height 21
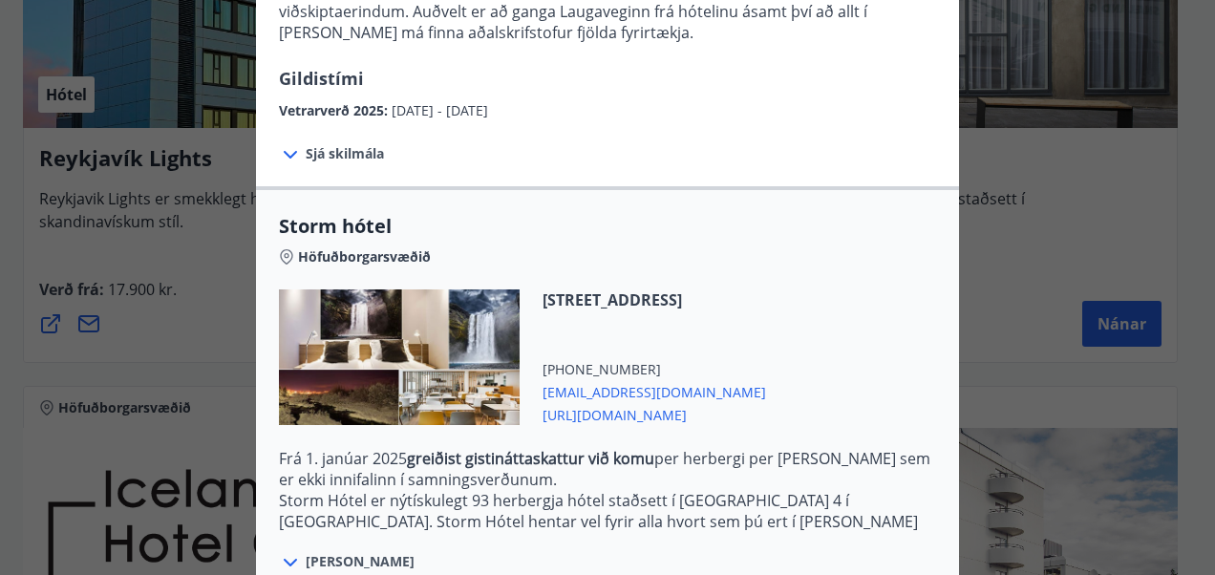
scroll to position [0, 0]
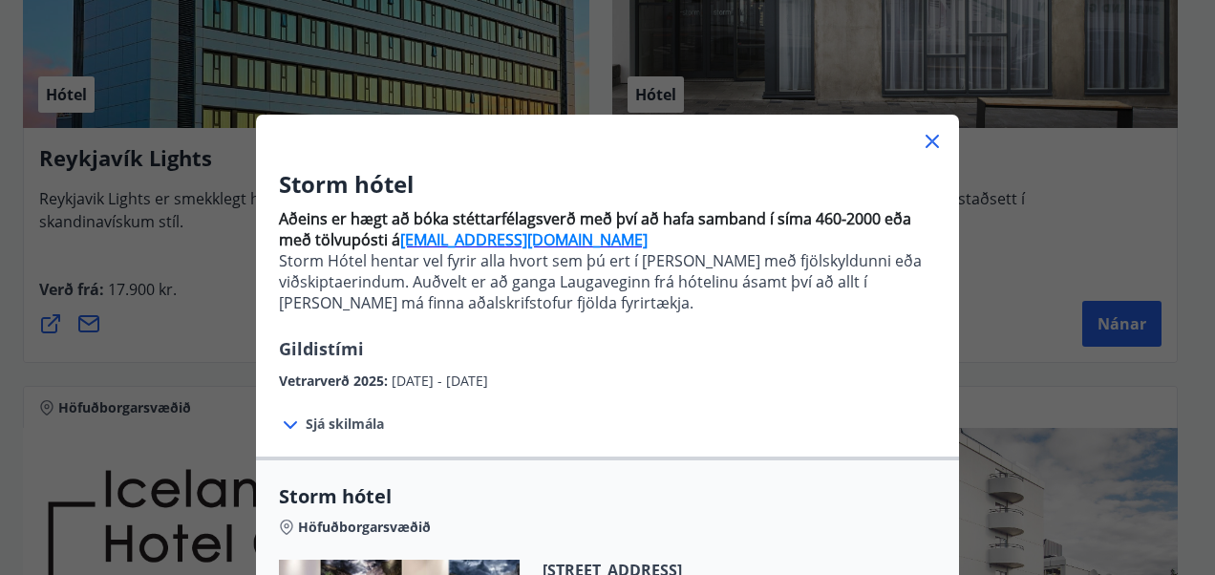
click at [925, 144] on icon at bounding box center [932, 141] width 23 height 23
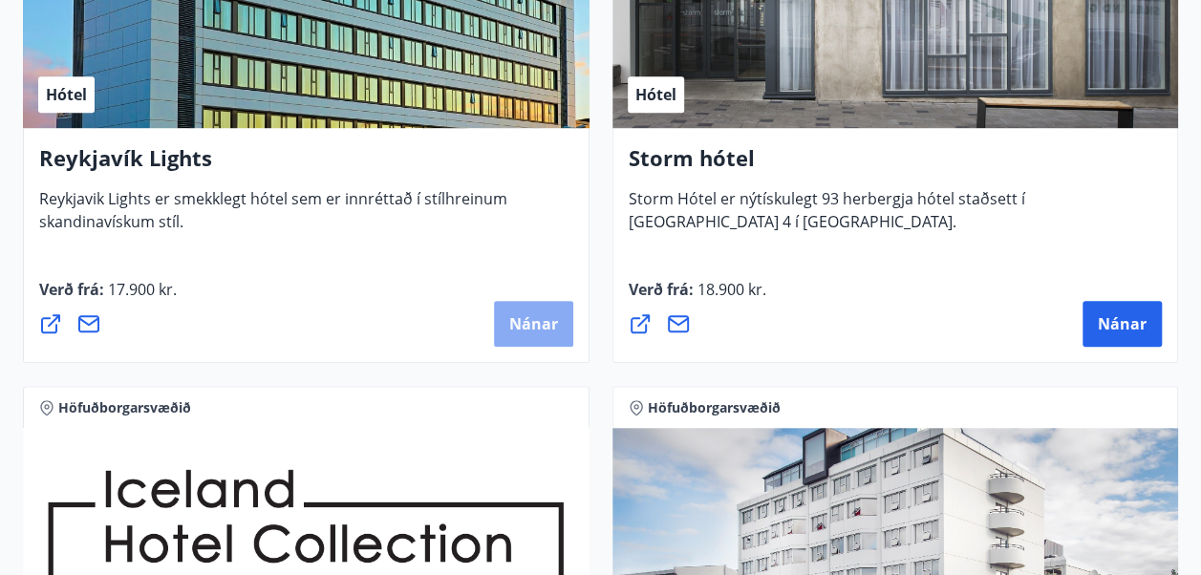
click at [522, 326] on span "Nánar" at bounding box center [533, 323] width 49 height 21
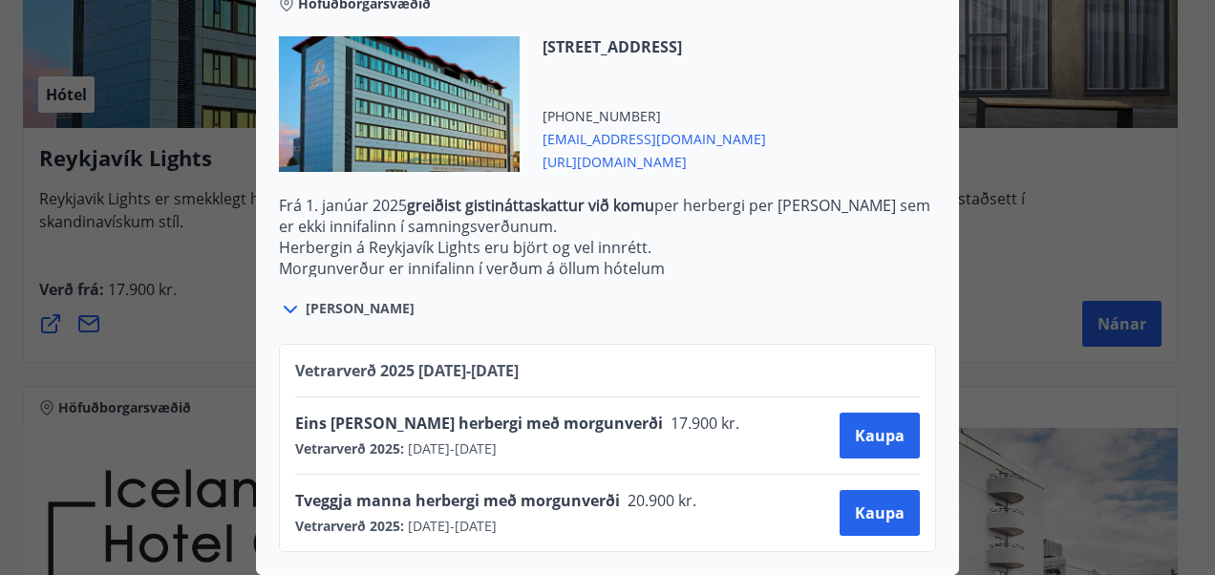
scroll to position [673, 0]
click at [870, 503] on span "Kaupa" at bounding box center [880, 513] width 50 height 21
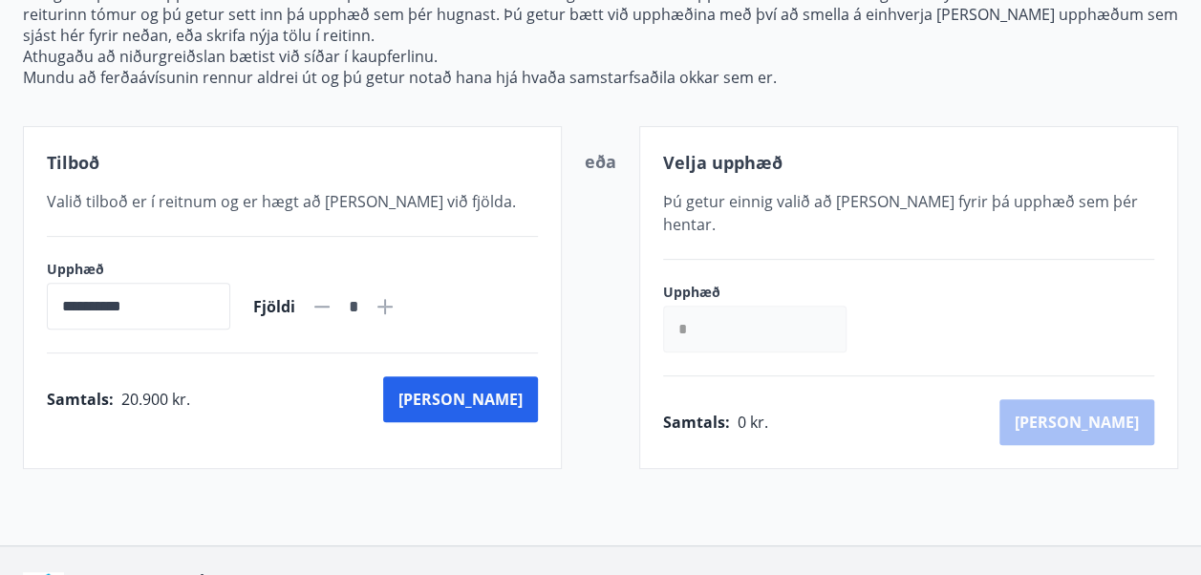
scroll to position [363, 0]
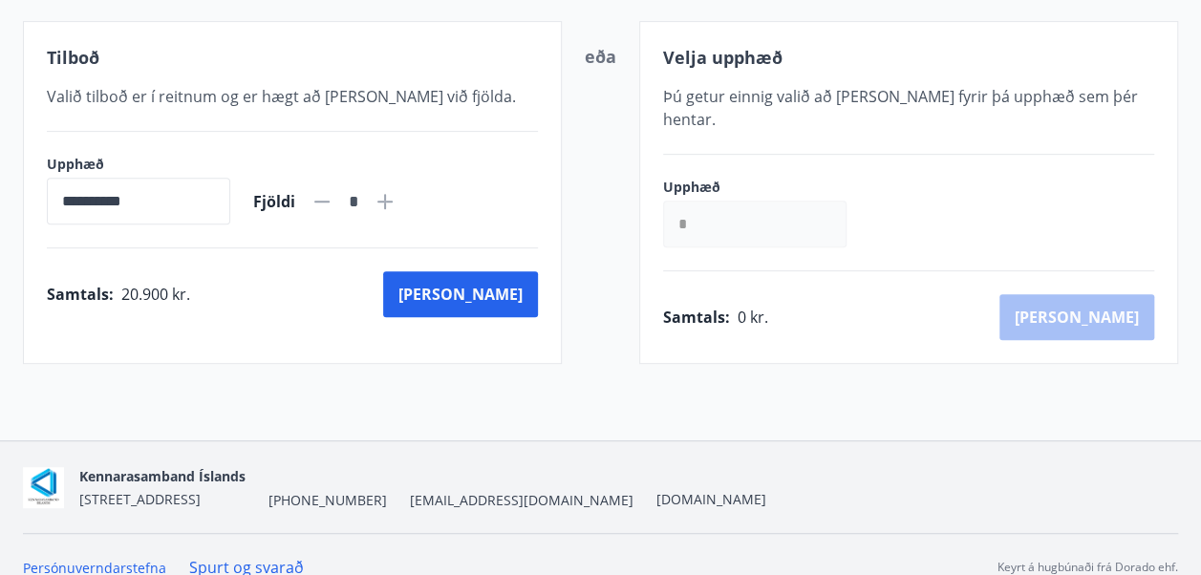
click at [393, 199] on icon at bounding box center [384, 201] width 15 height 15
type input "*"
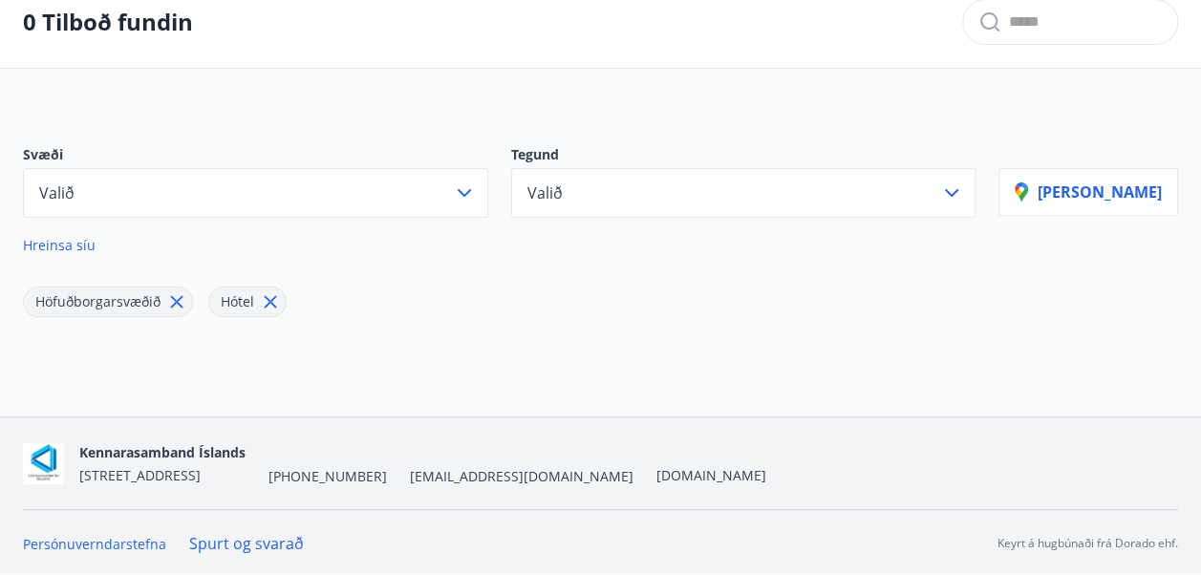
scroll to position [363, 0]
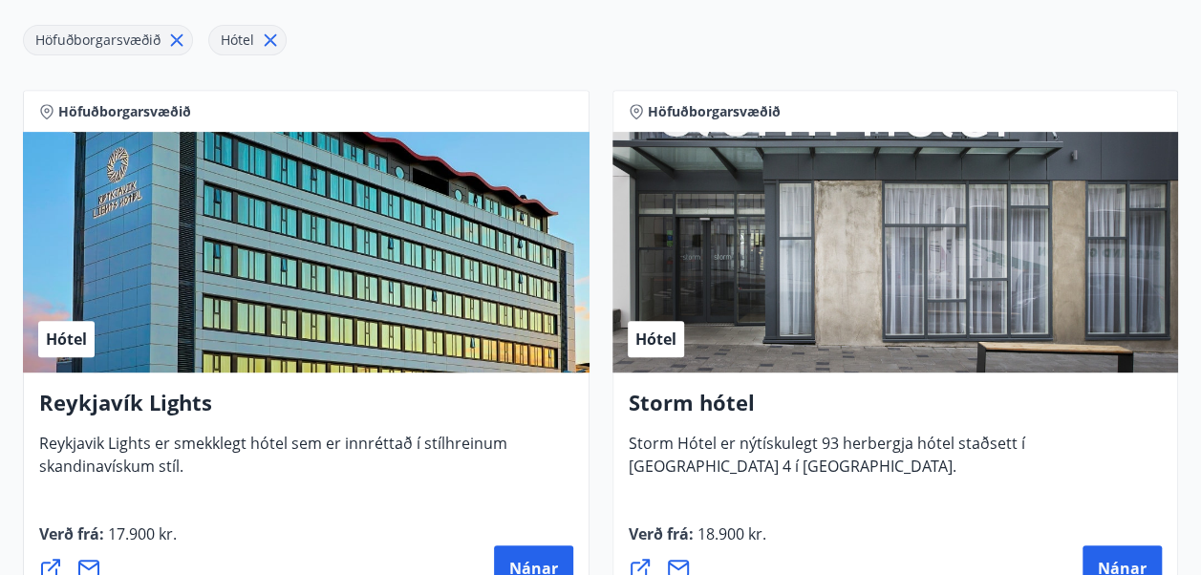
click at [178, 36] on icon at bounding box center [177, 40] width 12 height 12
click at [88, 40] on icon at bounding box center [85, 40] width 12 height 12
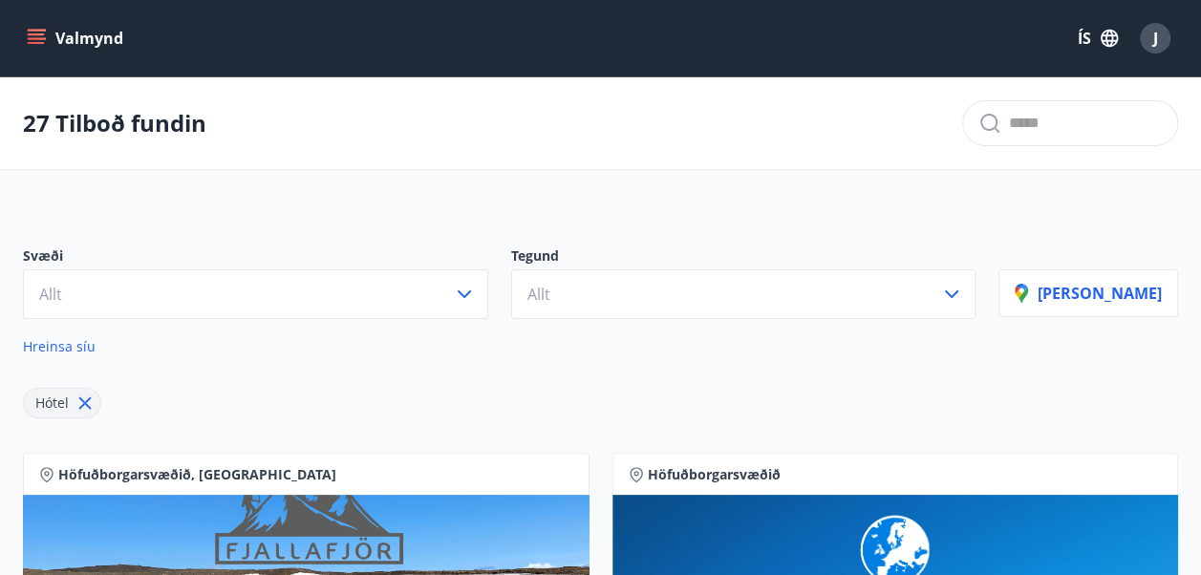
scroll to position [462, 0]
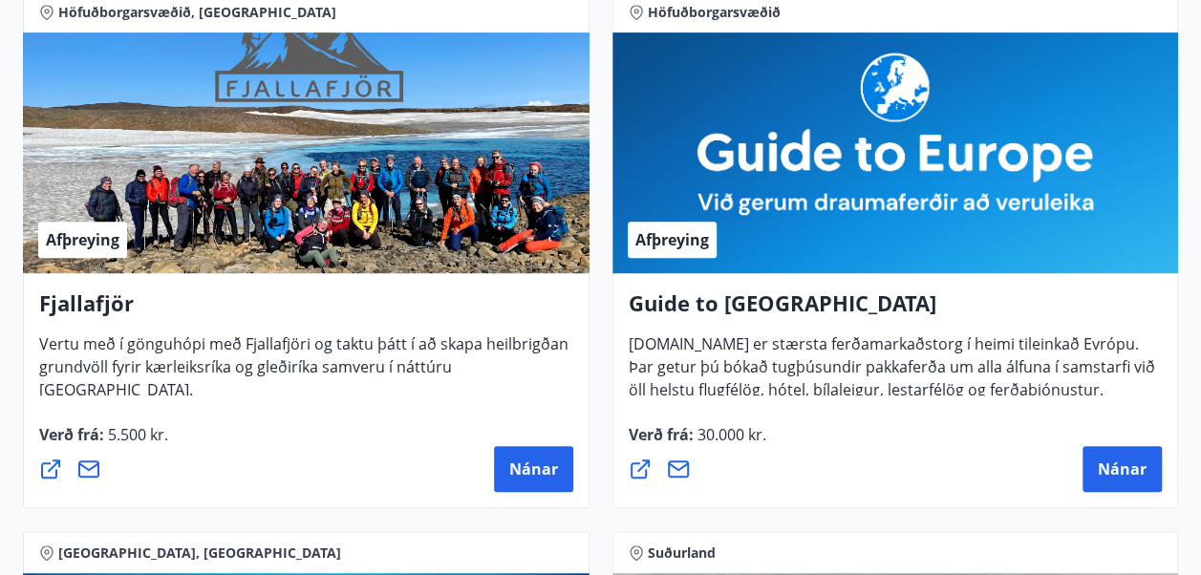
scroll to position [363, 0]
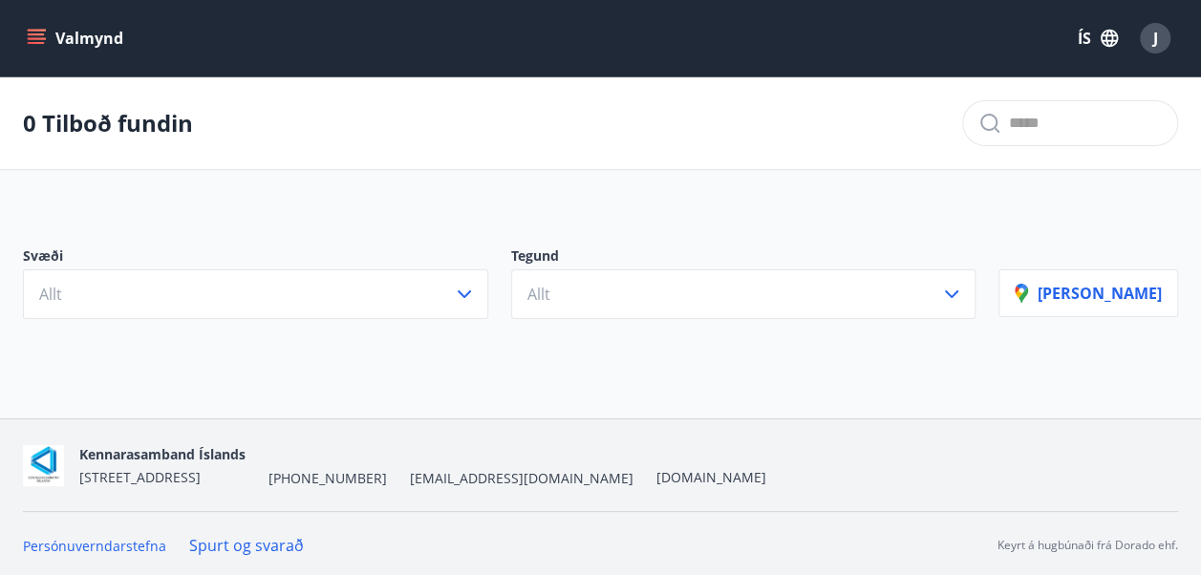
scroll to position [2, 0]
